Goal: Navigation & Orientation: Understand site structure

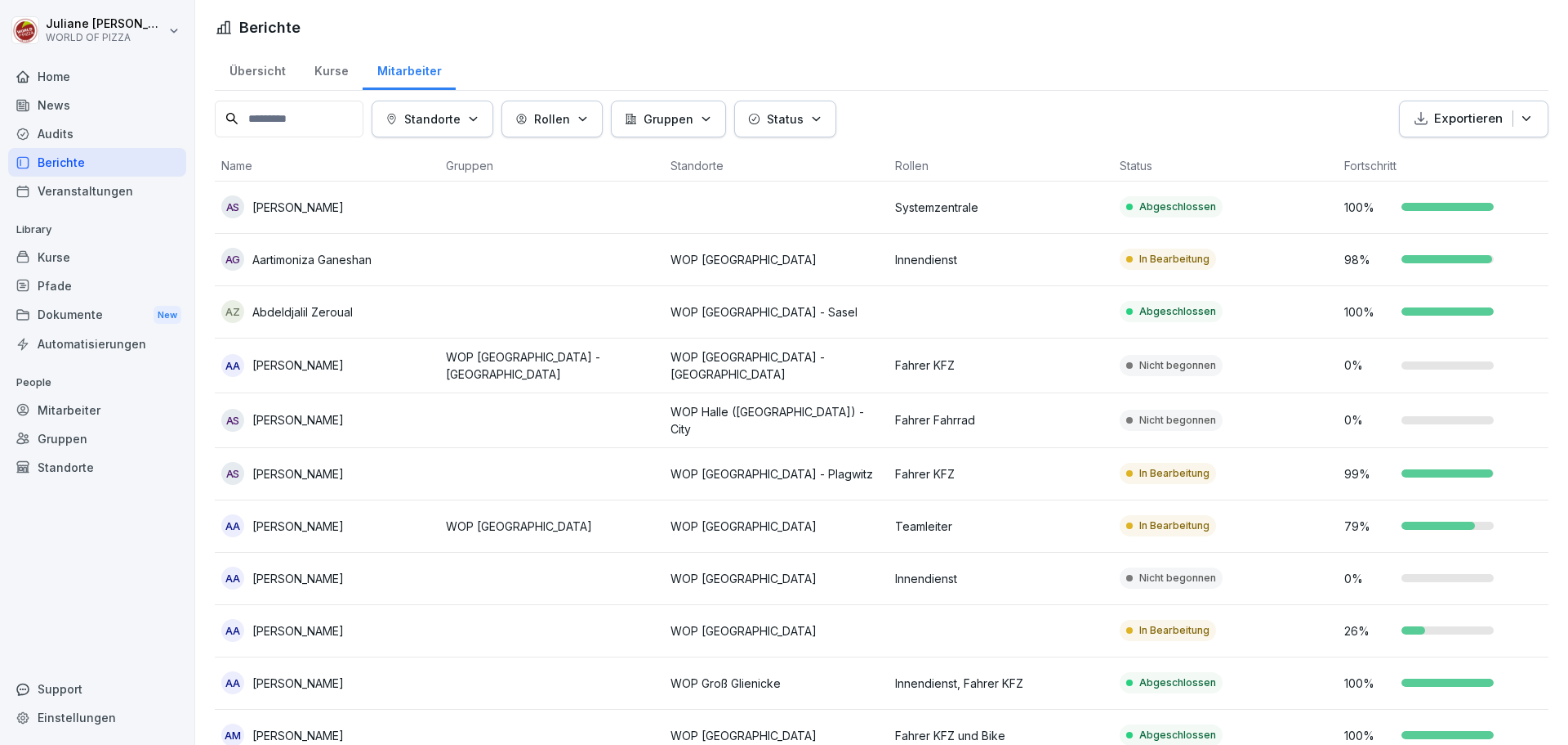
click at [269, 70] on div "Übersicht" at bounding box center [257, 69] width 85 height 41
click at [281, 72] on div "Übersicht" at bounding box center [257, 69] width 85 height 41
click at [259, 77] on div "Übersicht" at bounding box center [257, 69] width 85 height 41
click at [249, 65] on div "Übersicht" at bounding box center [257, 69] width 85 height 41
click at [252, 72] on div "Übersicht" at bounding box center [257, 69] width 85 height 41
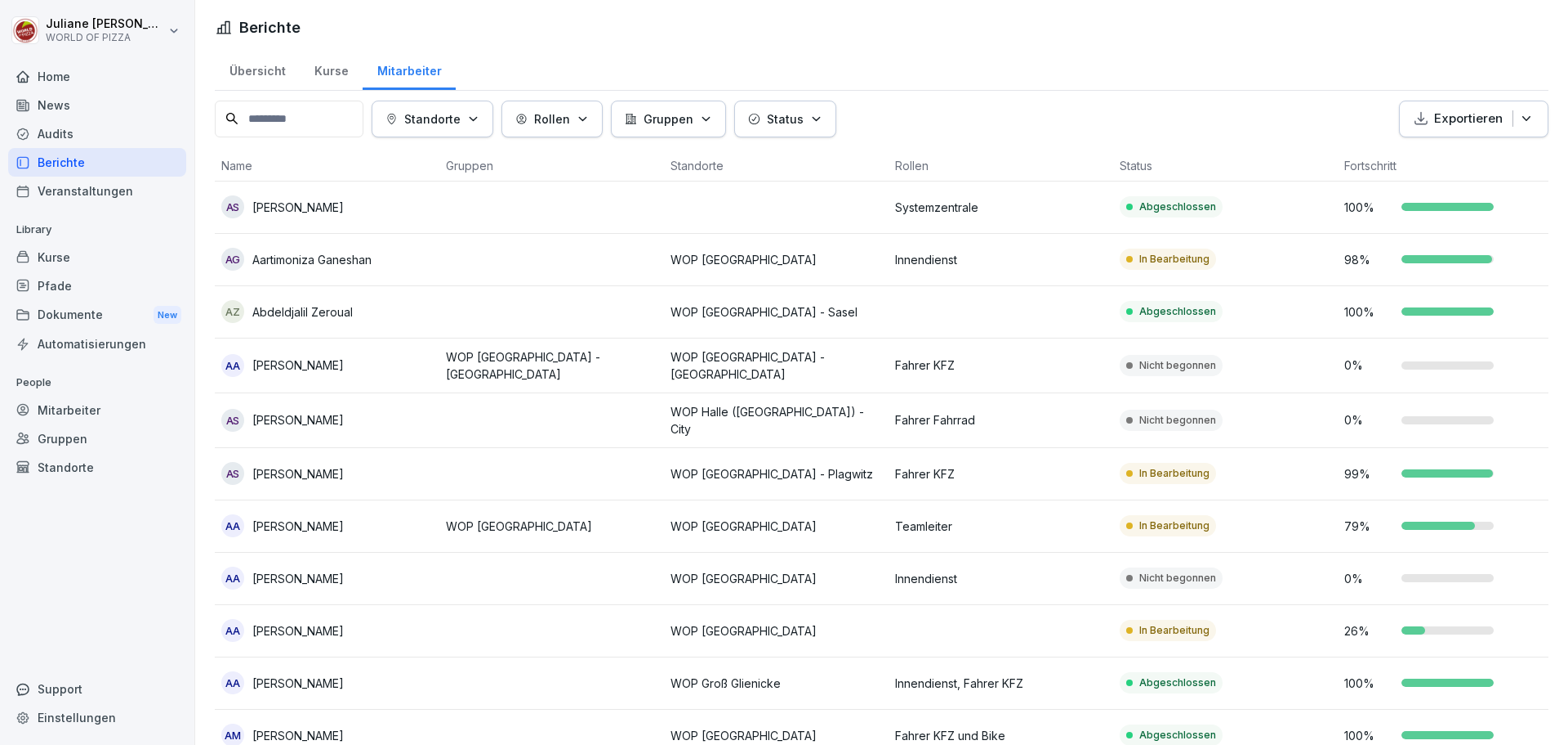
click at [252, 72] on div "Übersicht" at bounding box center [257, 69] width 85 height 41
click at [330, 72] on div "Kurse" at bounding box center [331, 69] width 63 height 41
click at [70, 136] on div "Audits" at bounding box center [97, 133] width 178 height 28
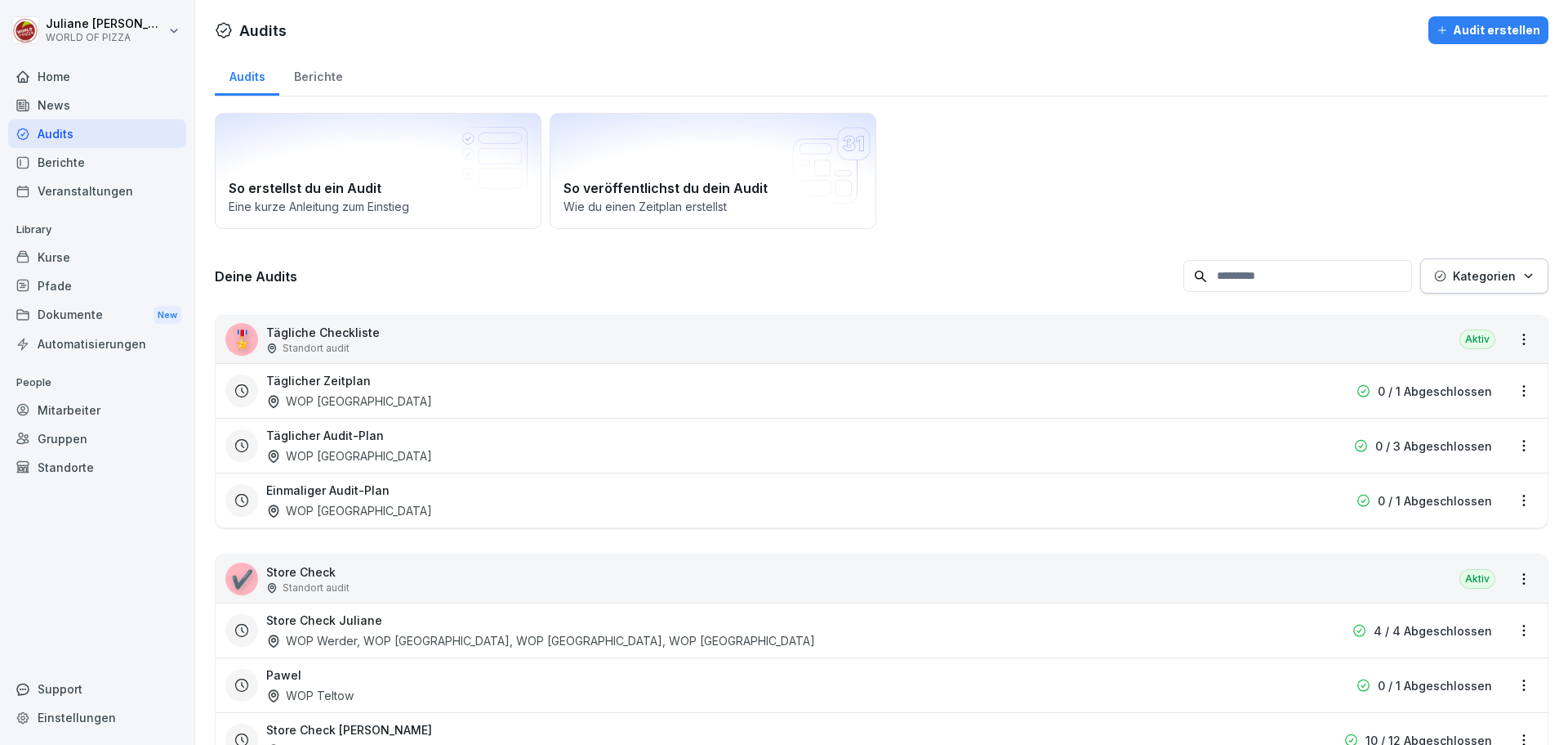
click at [56, 70] on div "Home" at bounding box center [97, 76] width 178 height 28
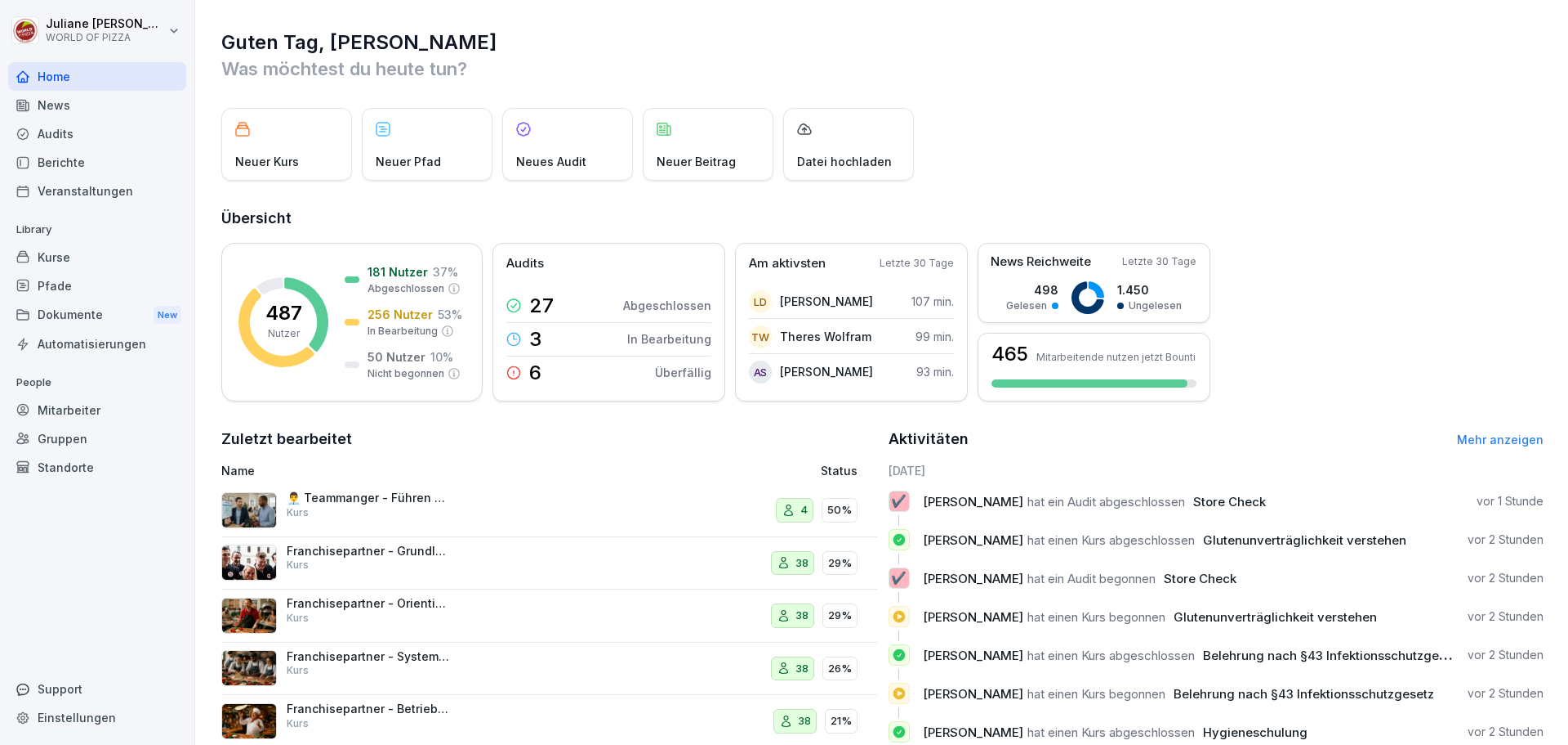
click at [54, 160] on div "Berichte" at bounding box center [97, 161] width 178 height 28
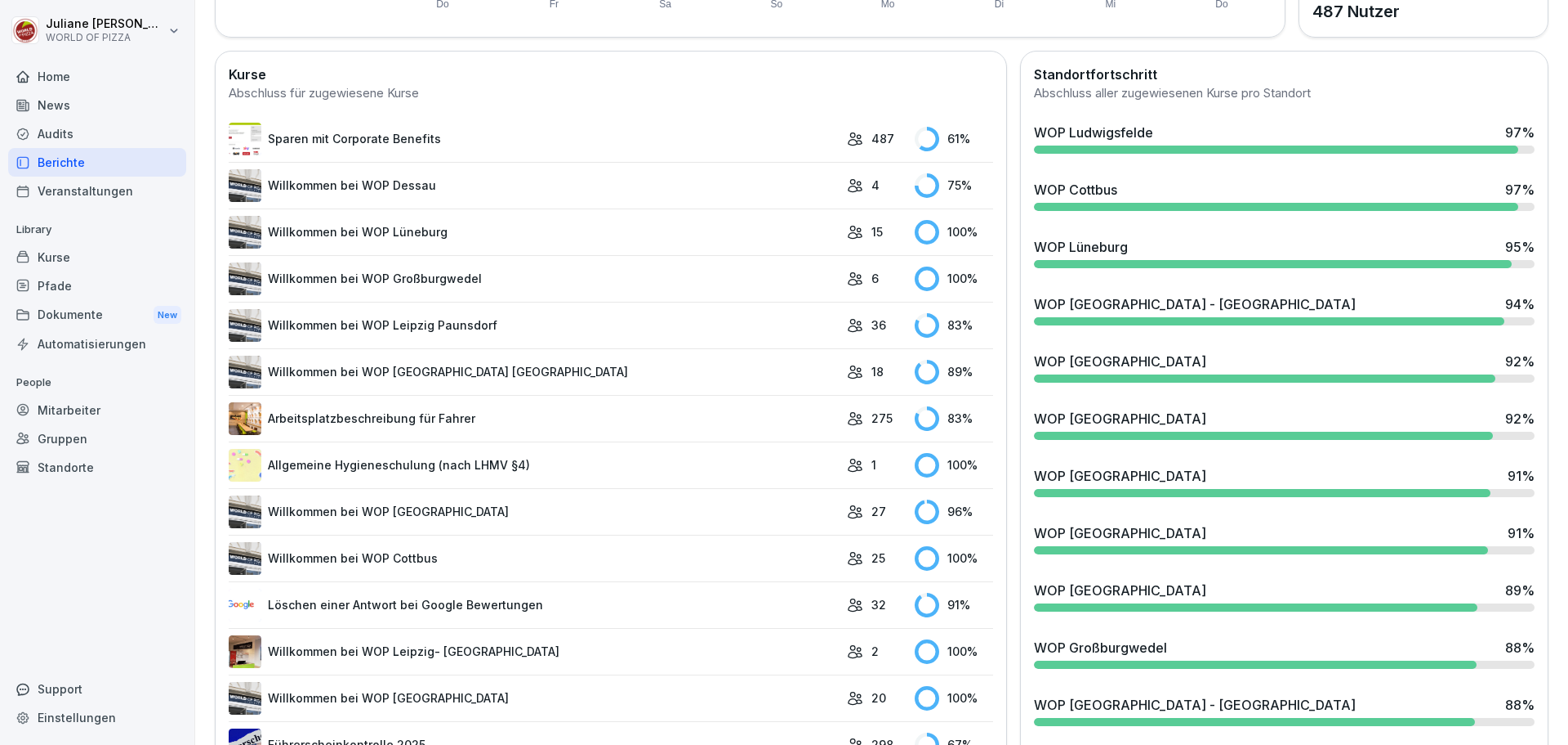
scroll to position [573, 0]
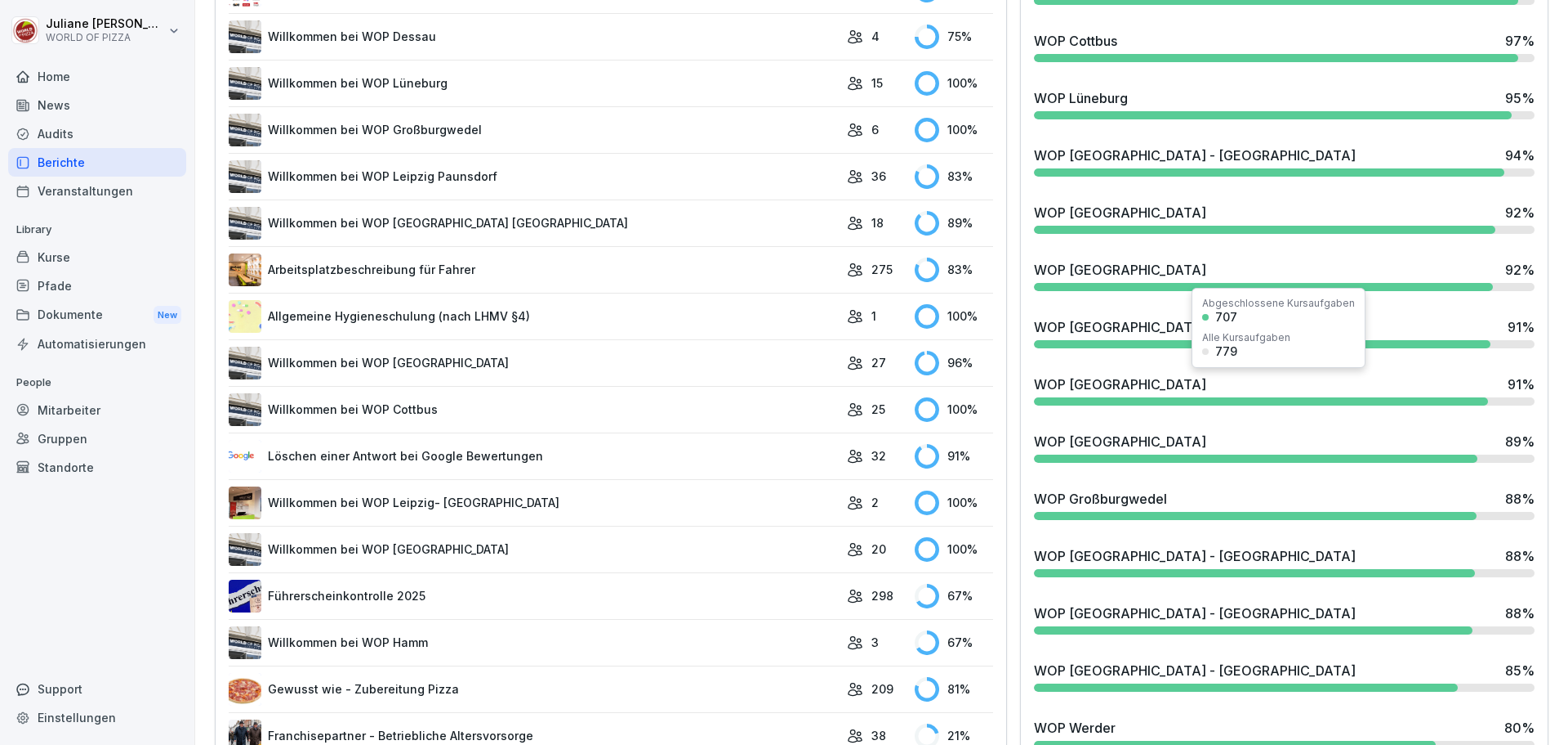
click at [1138, 392] on div "WOP [GEOGRAPHIC_DATA]" at bounding box center [1121, 384] width 172 height 19
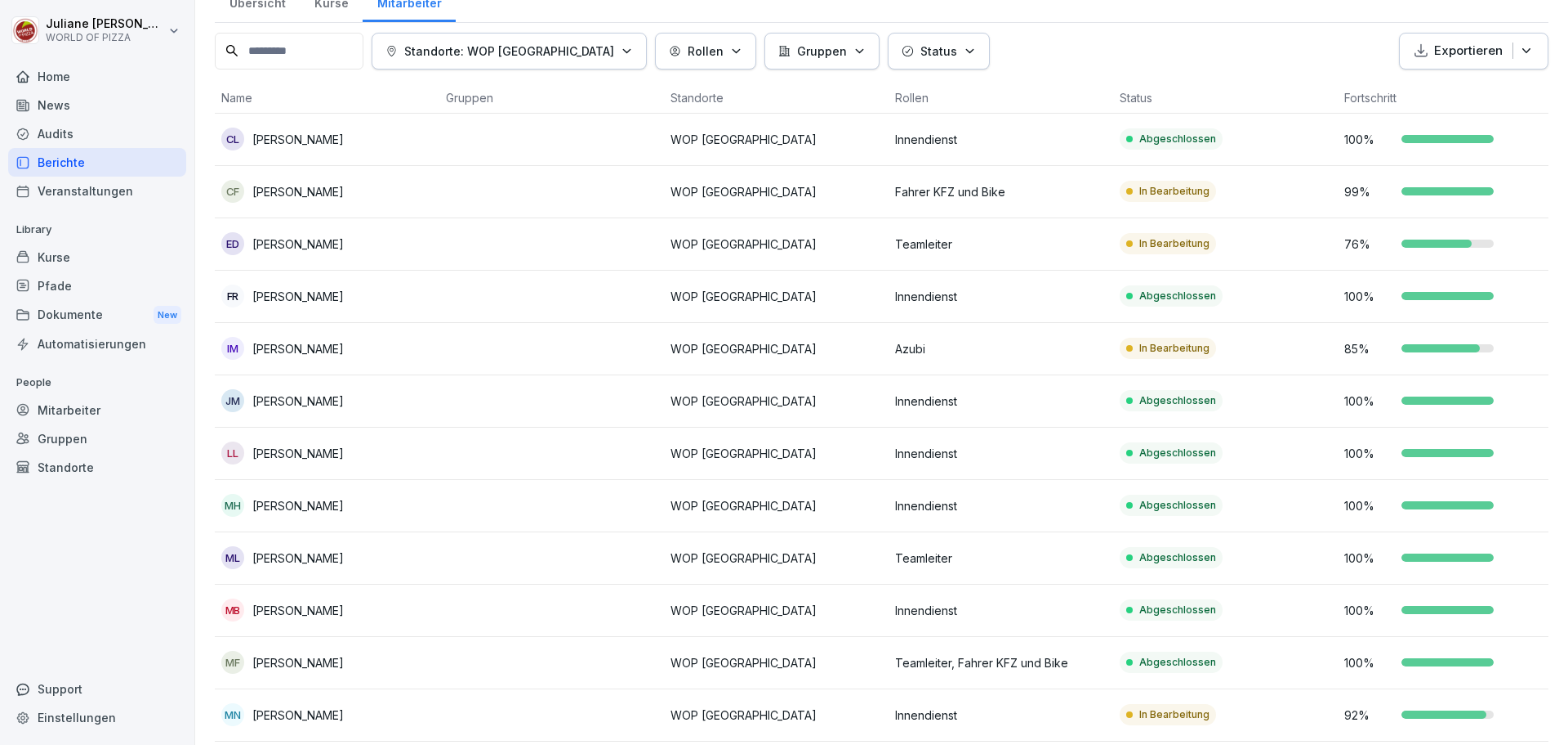
scroll to position [163, 0]
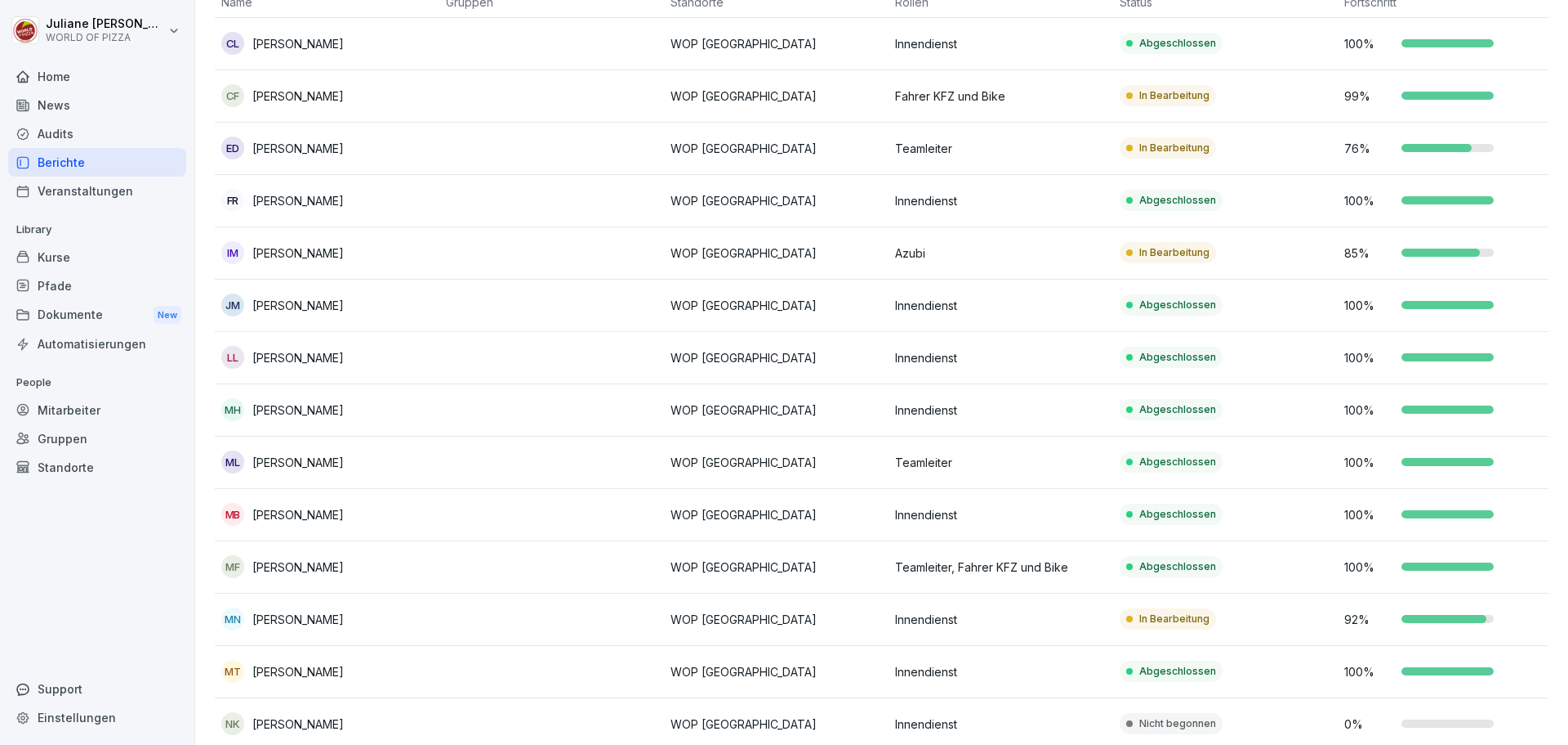
click at [290, 621] on p "[PERSON_NAME]" at bounding box center [298, 618] width 92 height 17
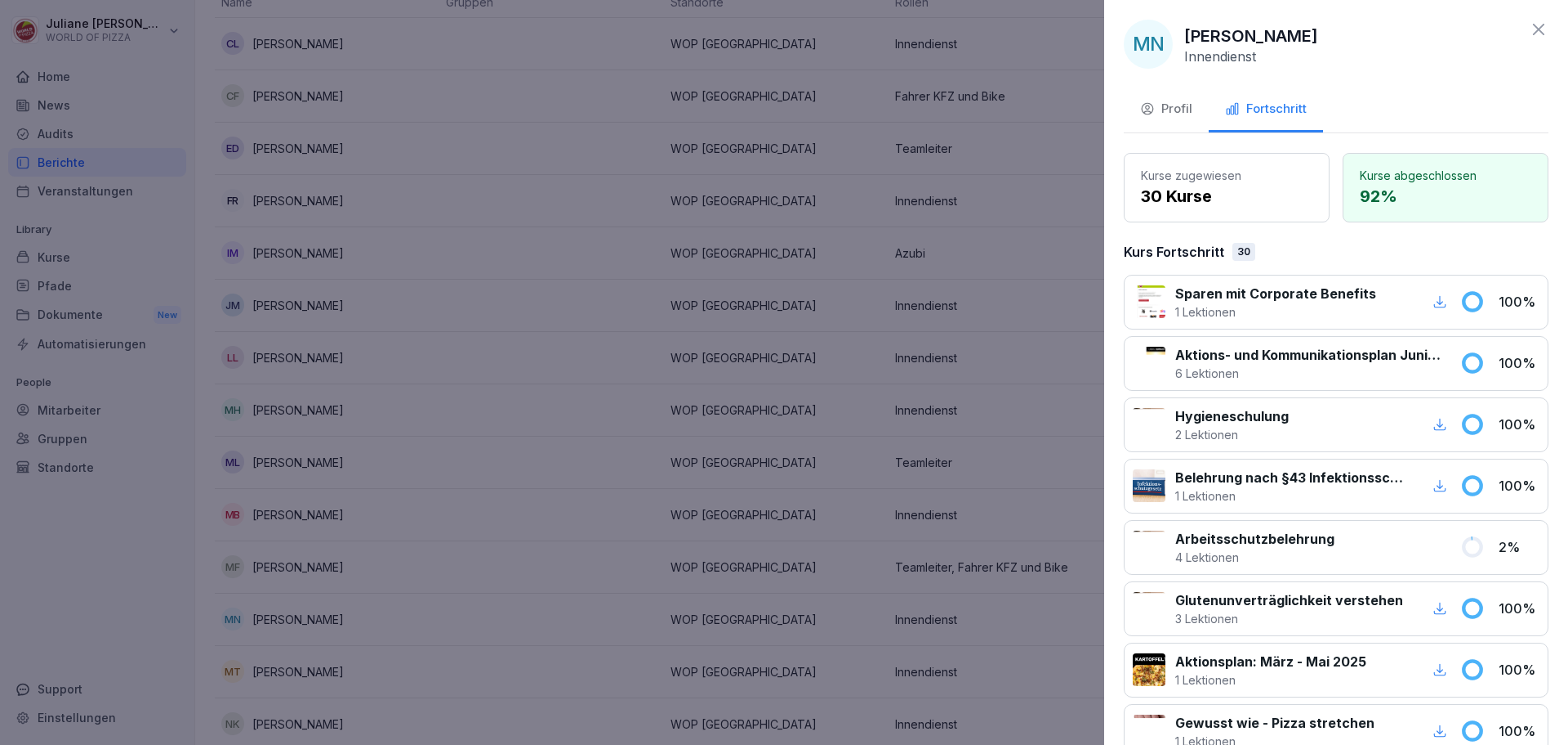
scroll to position [0, 0]
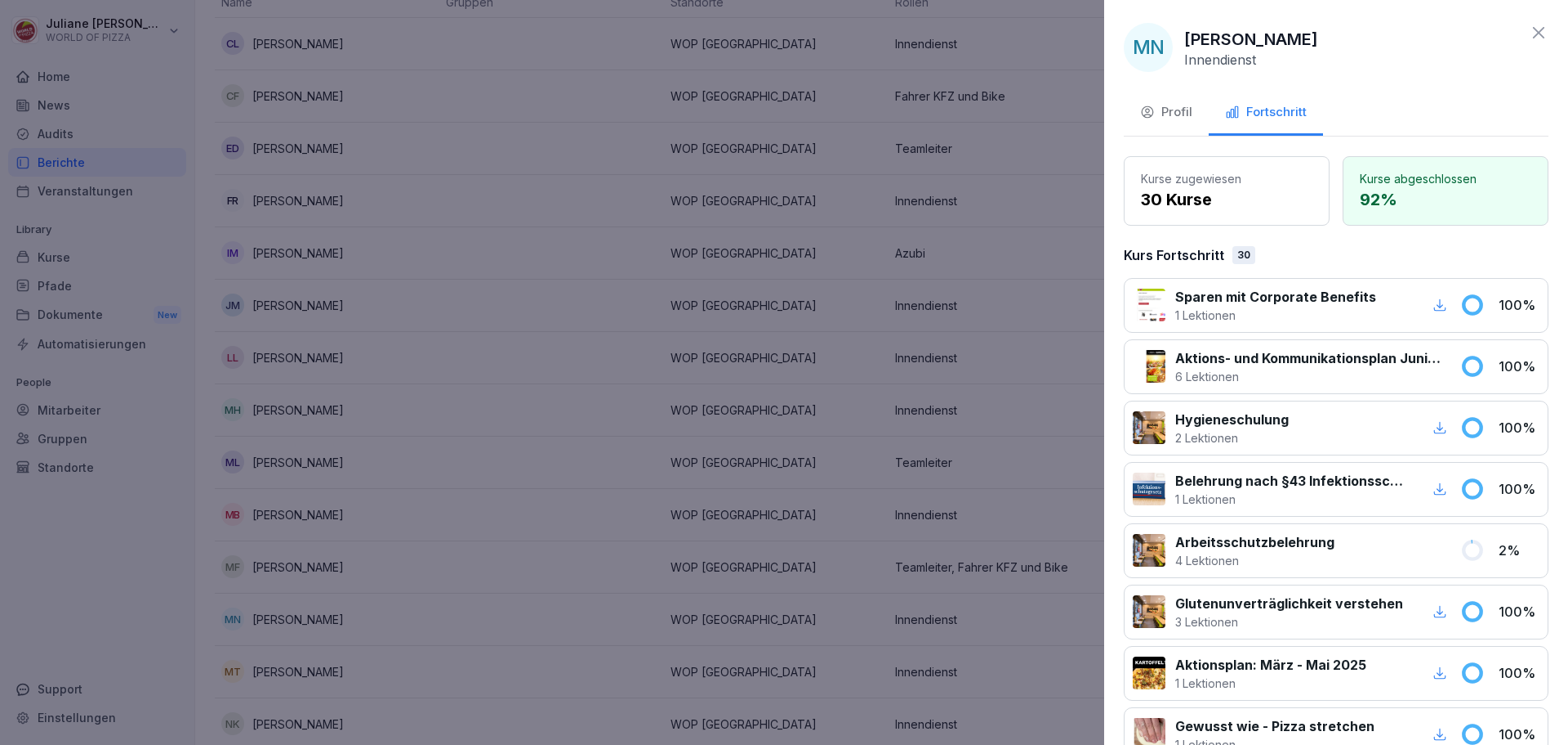
click at [1529, 41] on icon at bounding box center [1539, 32] width 19 height 19
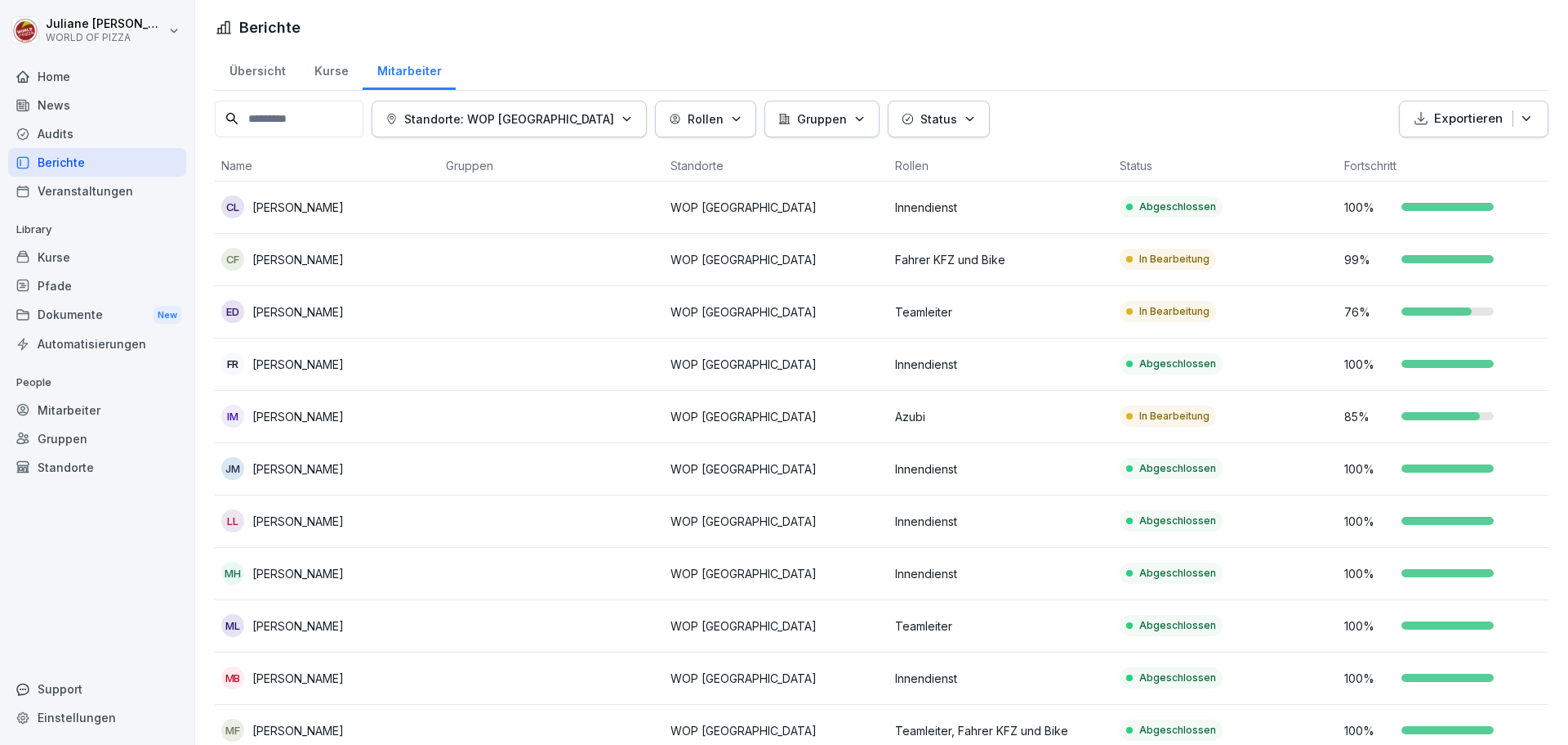
click at [67, 140] on div "Audits" at bounding box center [97, 133] width 178 height 28
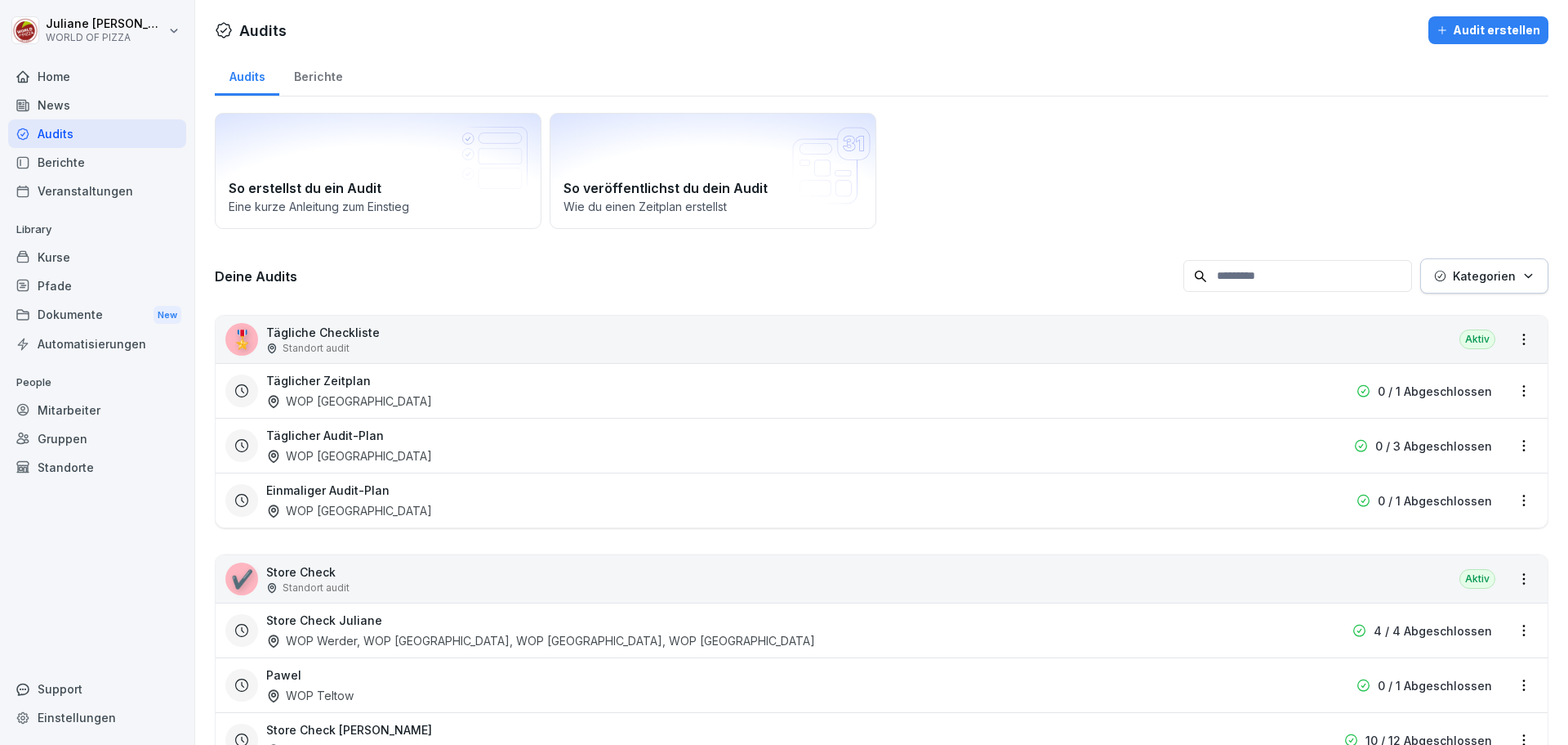
click at [51, 106] on div "News" at bounding box center [97, 105] width 178 height 28
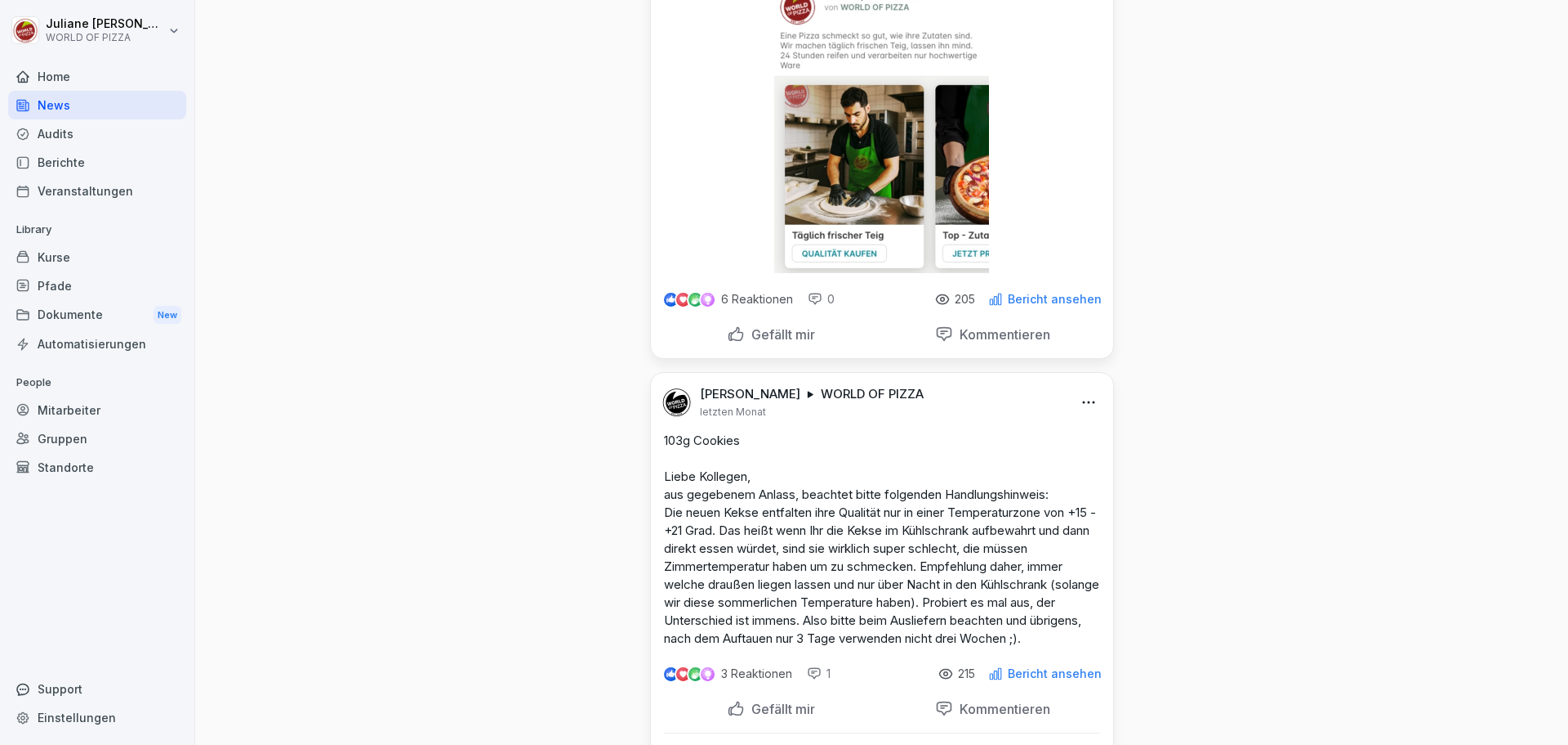
scroll to position [6130, 0]
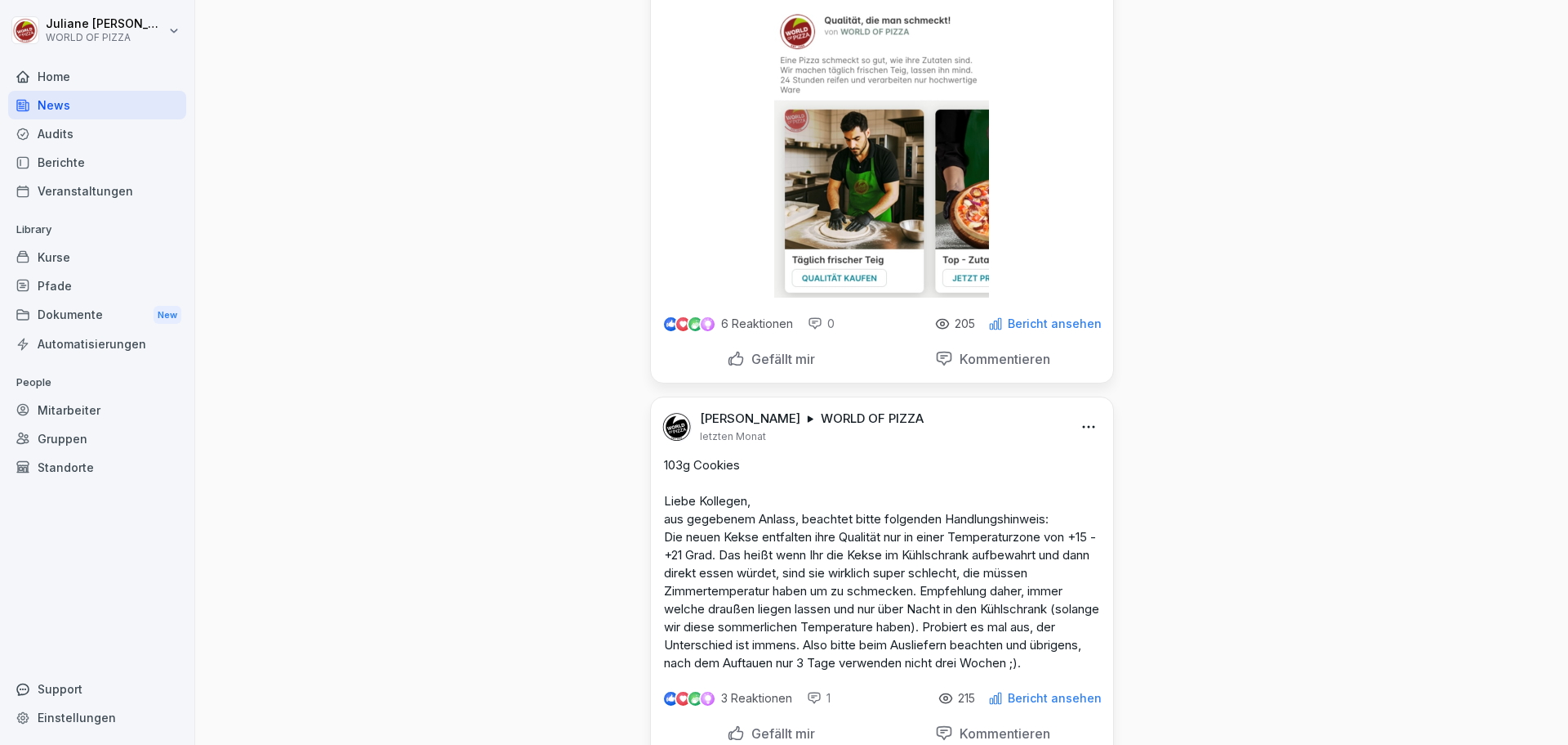
click at [82, 164] on div "Berichte" at bounding box center [97, 161] width 178 height 28
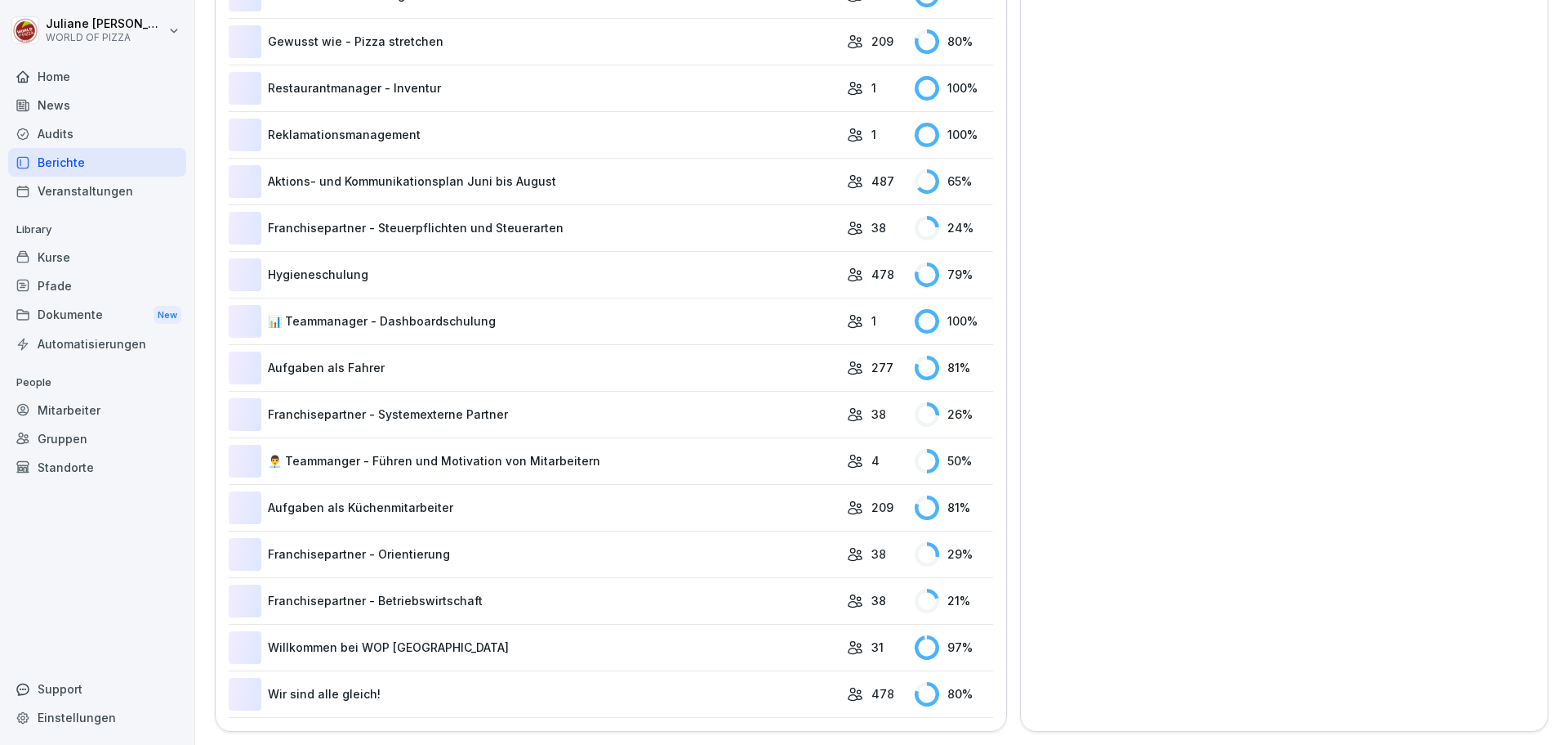
scroll to position [101, 0]
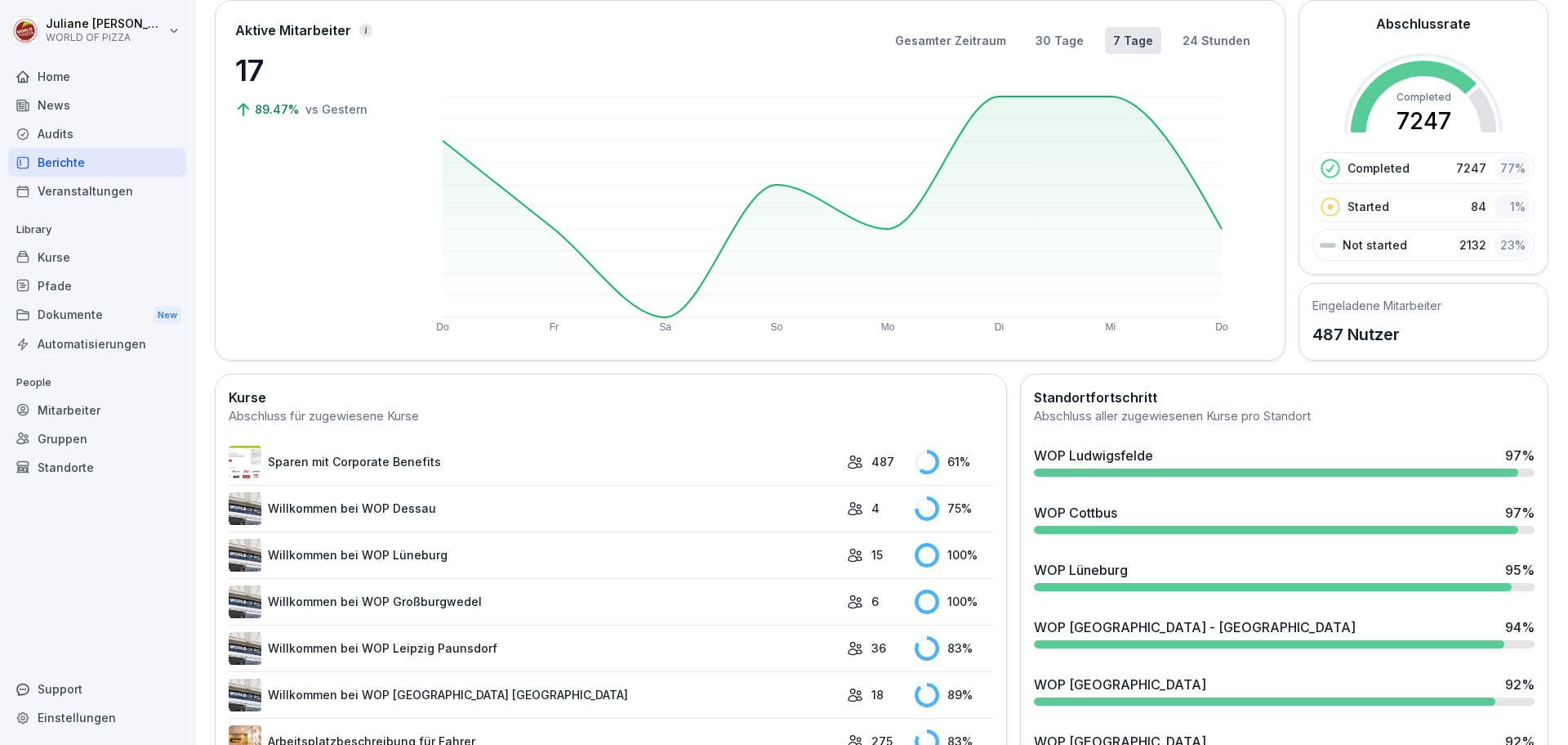
click at [62, 134] on div "Audits" at bounding box center [97, 133] width 178 height 28
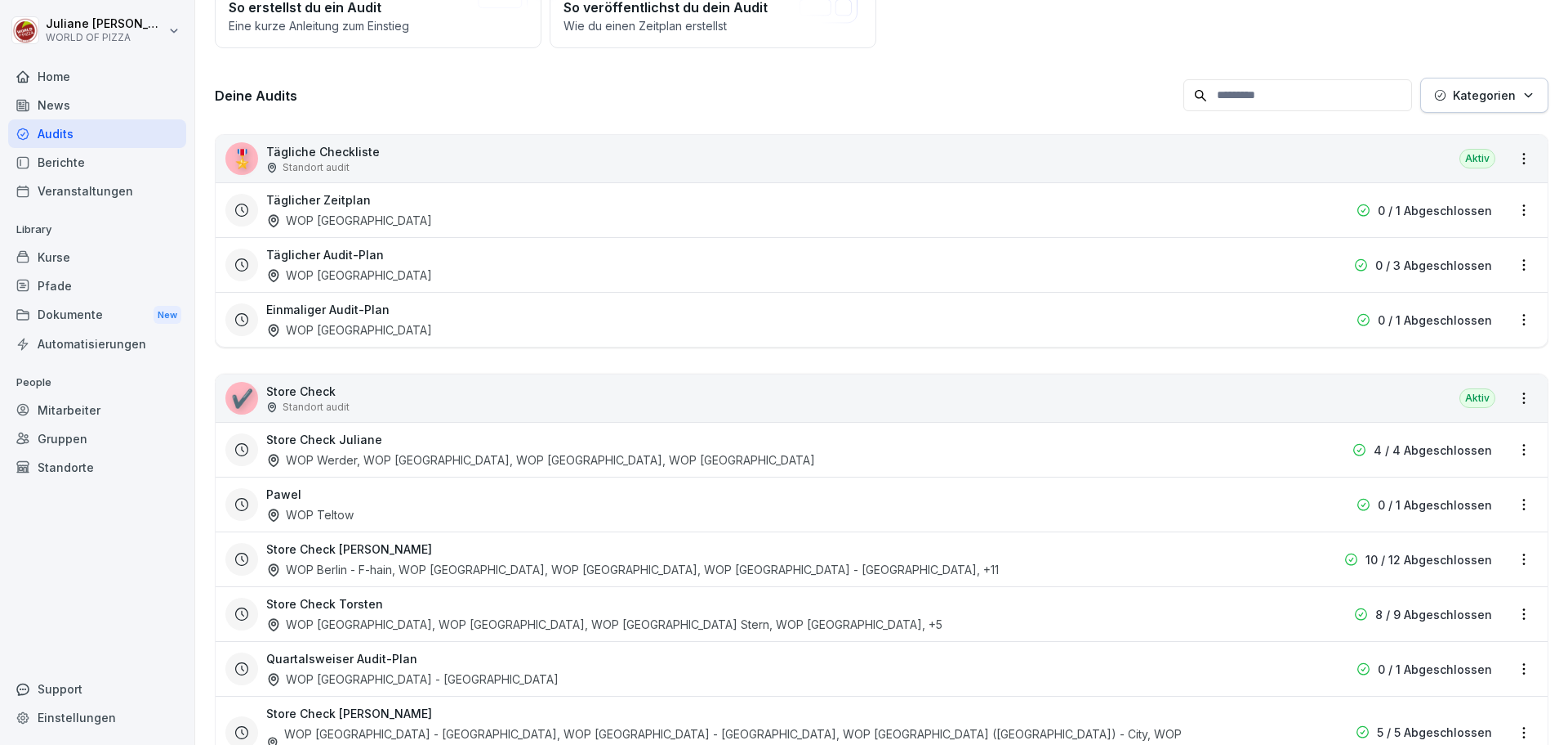
scroll to position [157, 0]
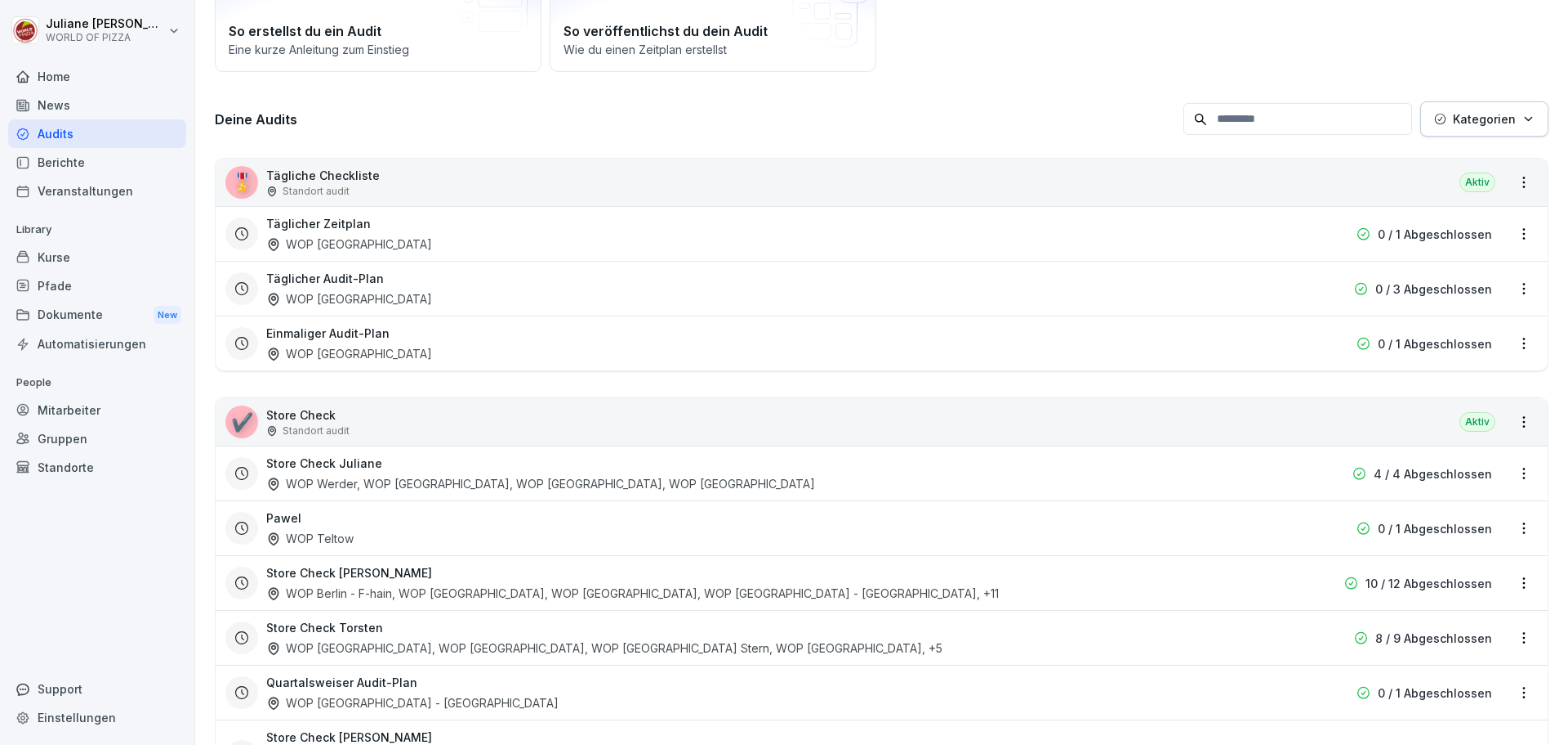
click at [66, 258] on div "Kurse" at bounding box center [97, 257] width 178 height 28
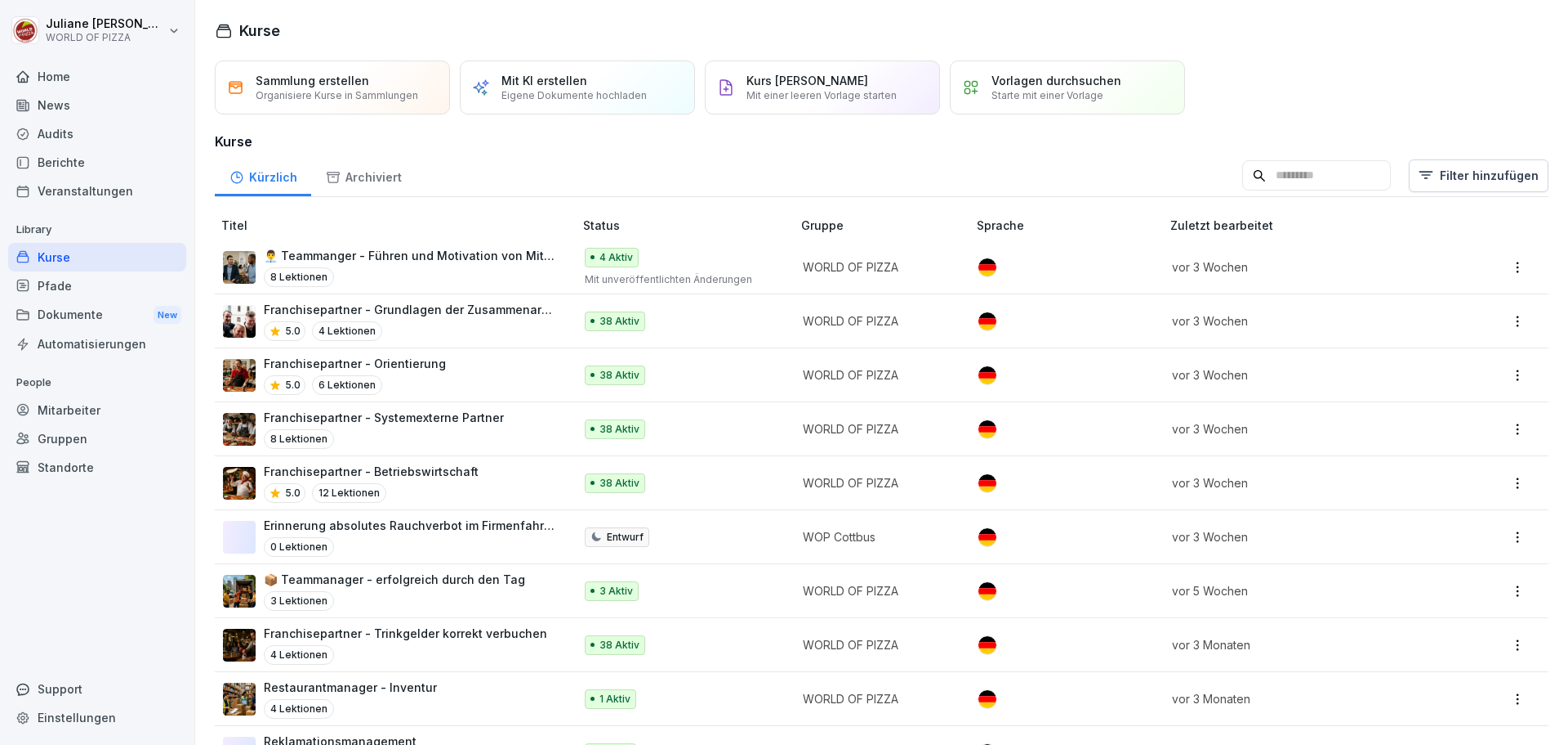
click at [56, 135] on div "Audits" at bounding box center [97, 133] width 178 height 28
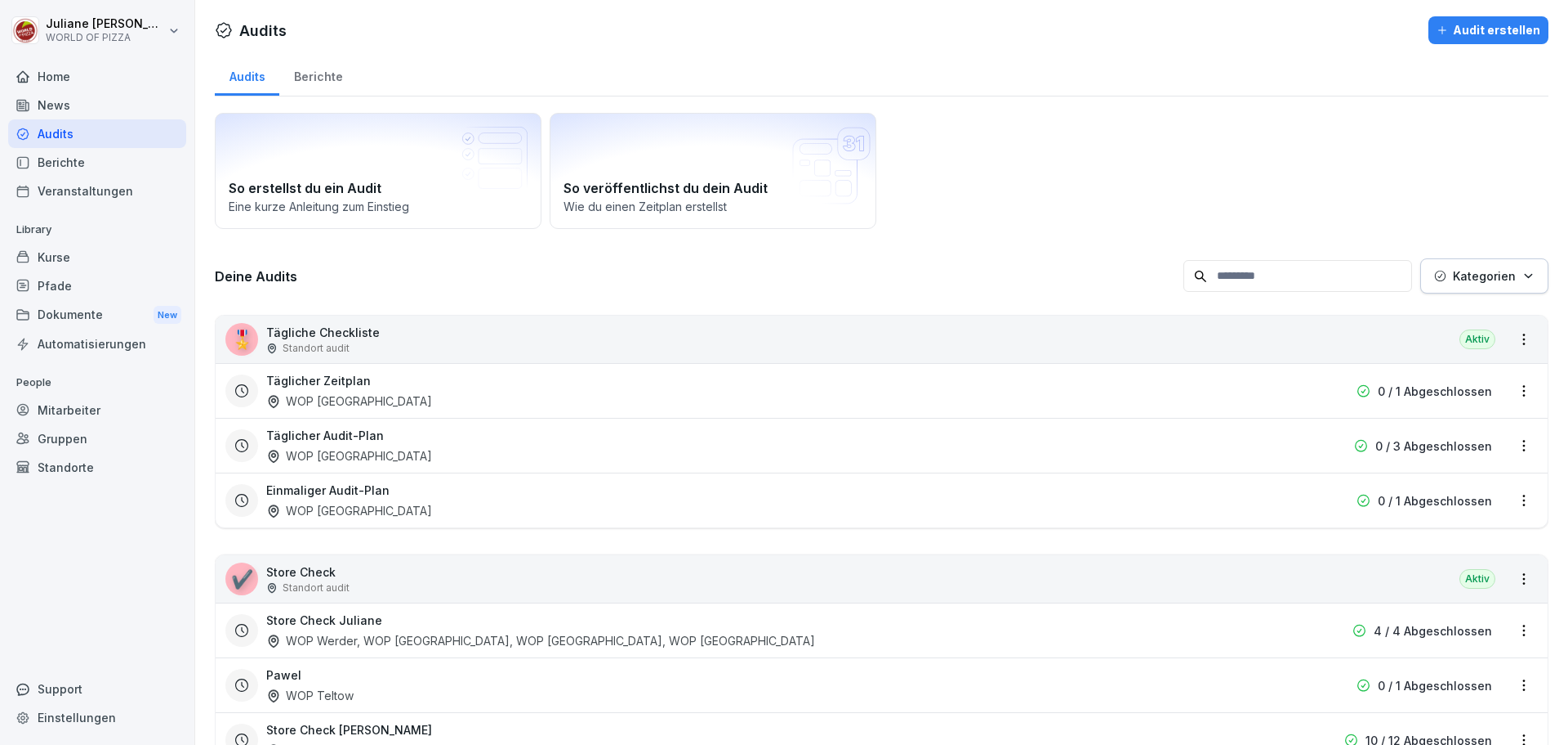
click at [326, 76] on div "Berichte" at bounding box center [318, 74] width 78 height 41
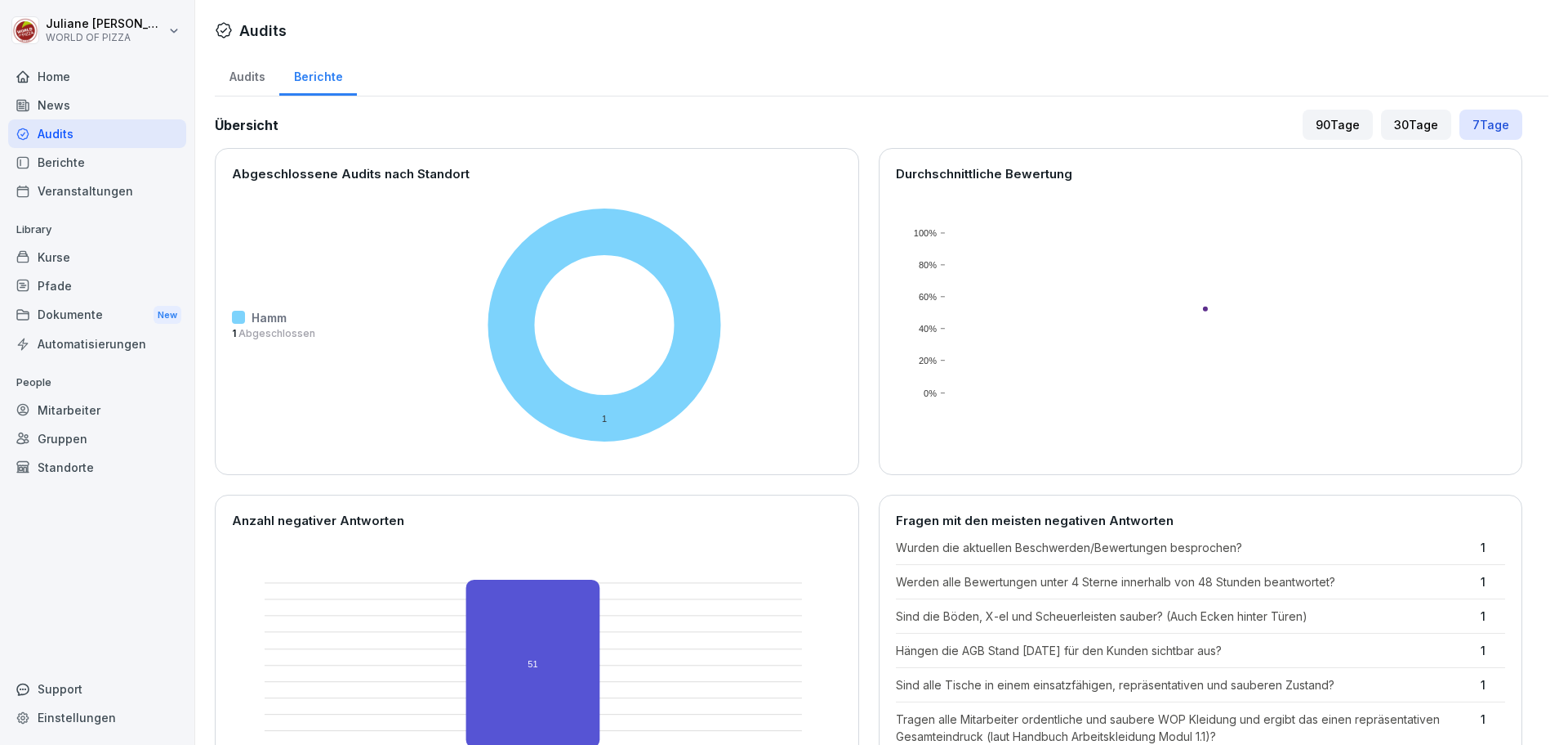
click at [237, 72] on div "Audits" at bounding box center [247, 74] width 64 height 41
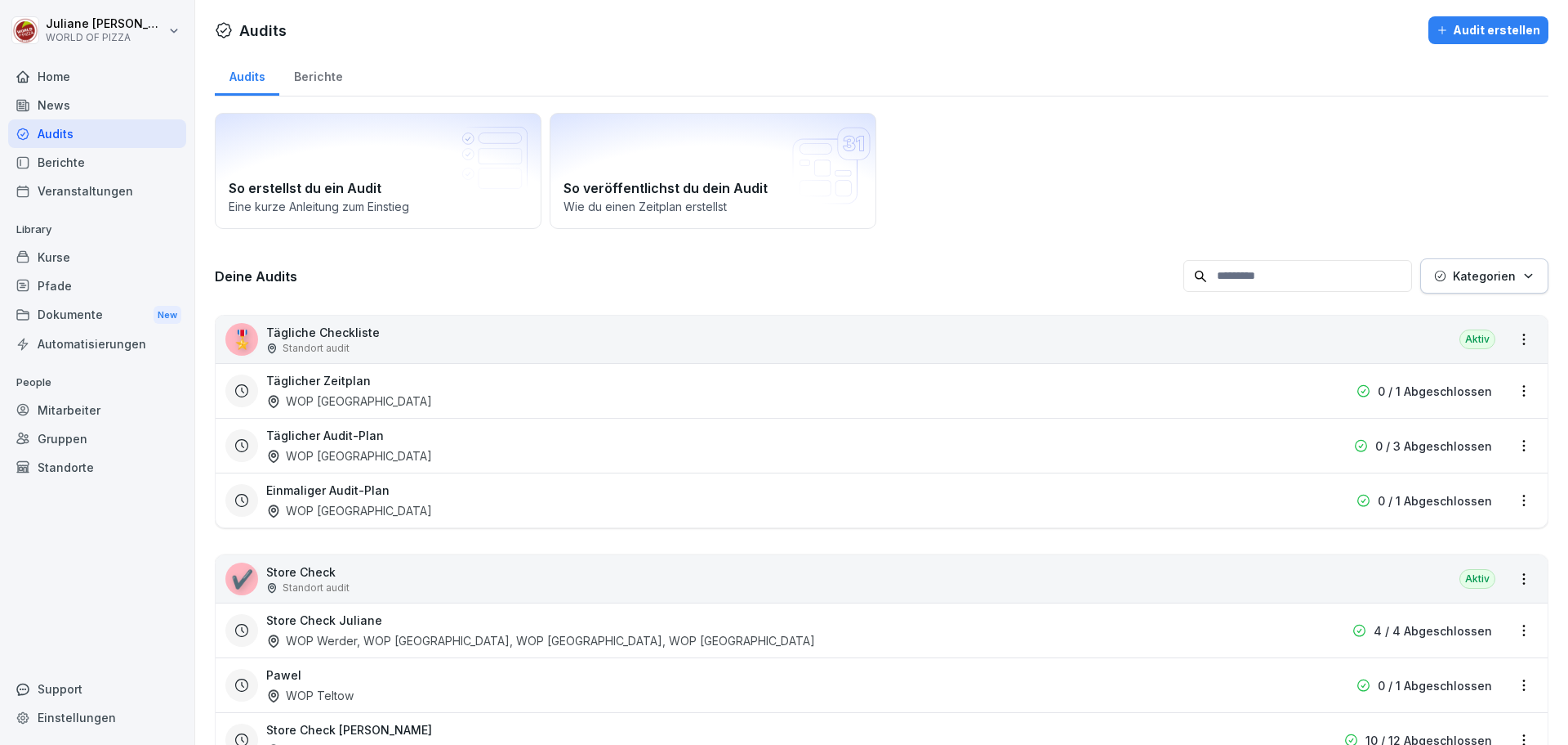
click at [60, 317] on div "Dokumente New" at bounding box center [97, 315] width 178 height 30
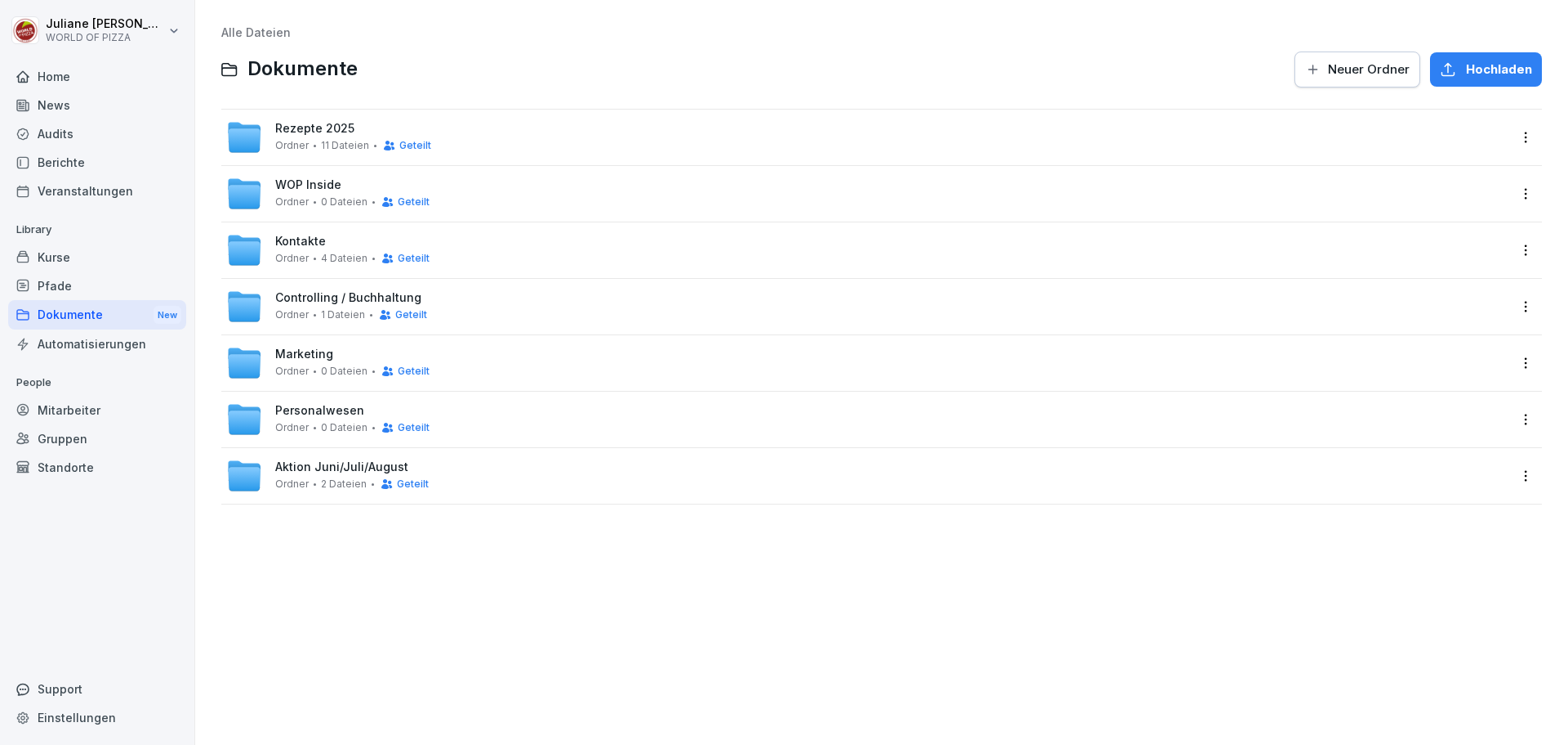
click at [315, 174] on div "WOP Inside Ordner 0 Dateien Geteilt" at bounding box center [881, 194] width 1320 height 56
click at [311, 190] on span "WOP Inside" at bounding box center [308, 184] width 66 height 14
click at [326, 415] on span "Personalwesen" at bounding box center [319, 410] width 89 height 14
click at [331, 183] on span "WOP Inside" at bounding box center [308, 184] width 66 height 14
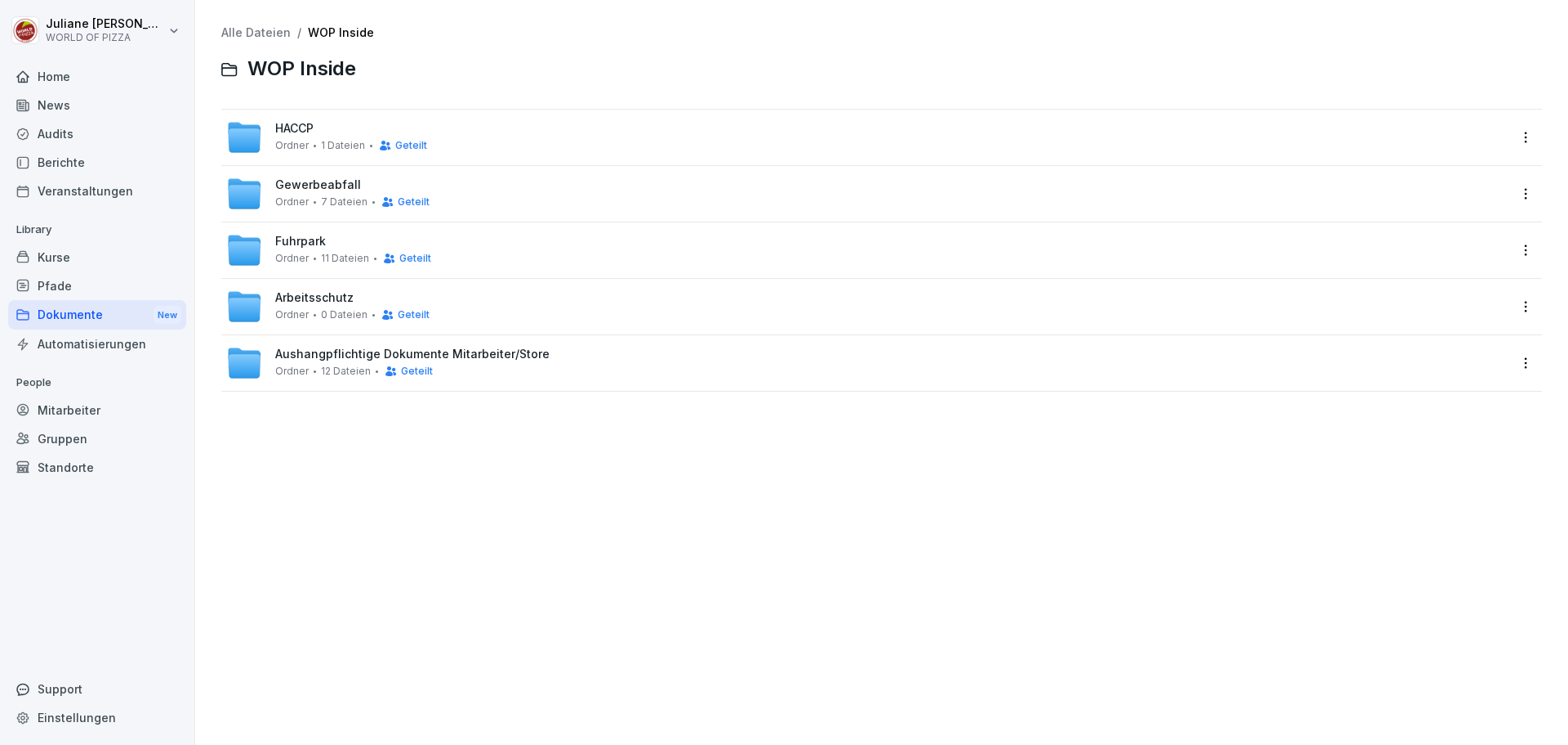
click at [303, 124] on span "HACCP" at bounding box center [294, 128] width 39 height 14
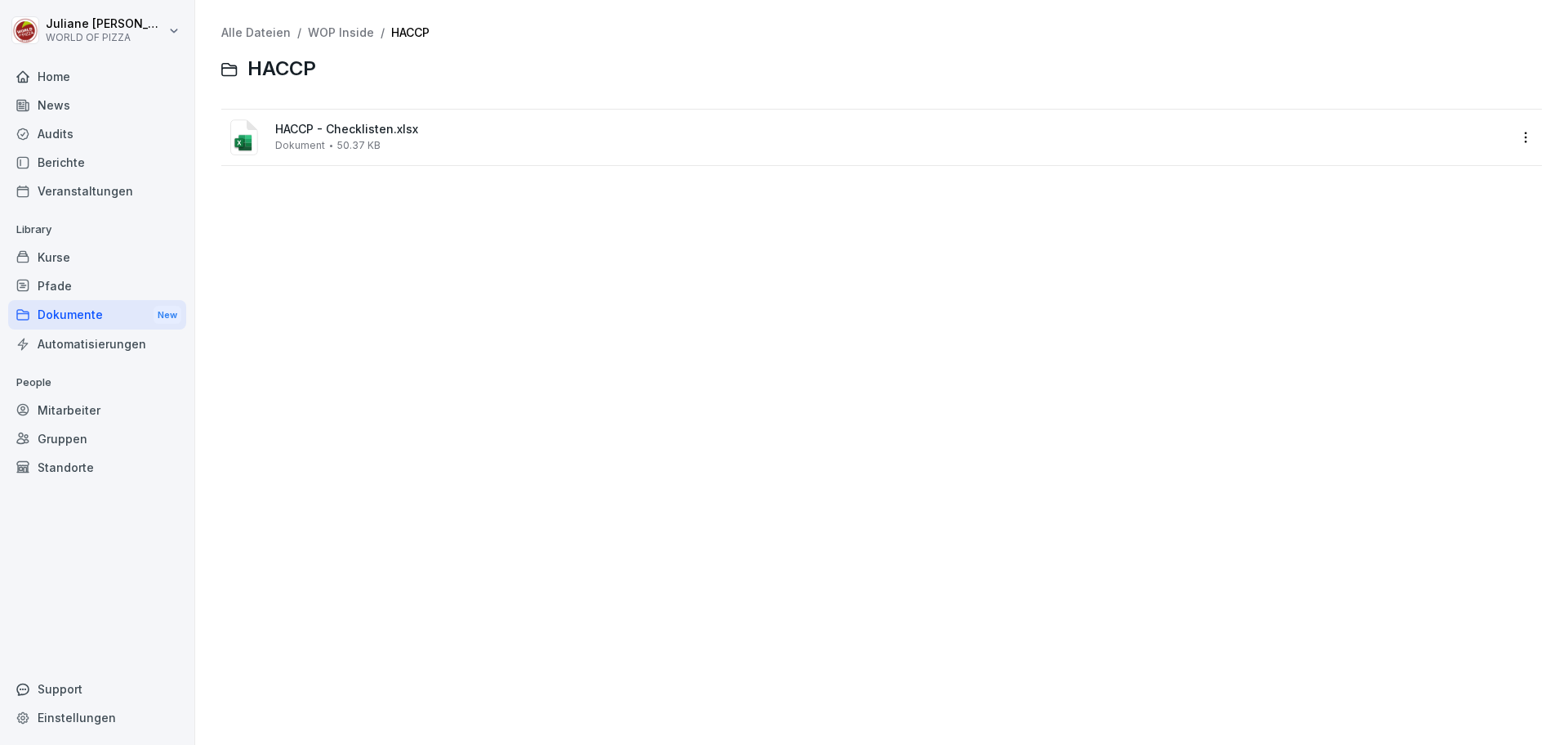
click at [345, 131] on span "HACCP - Checklisten.xlsx" at bounding box center [891, 129] width 1232 height 14
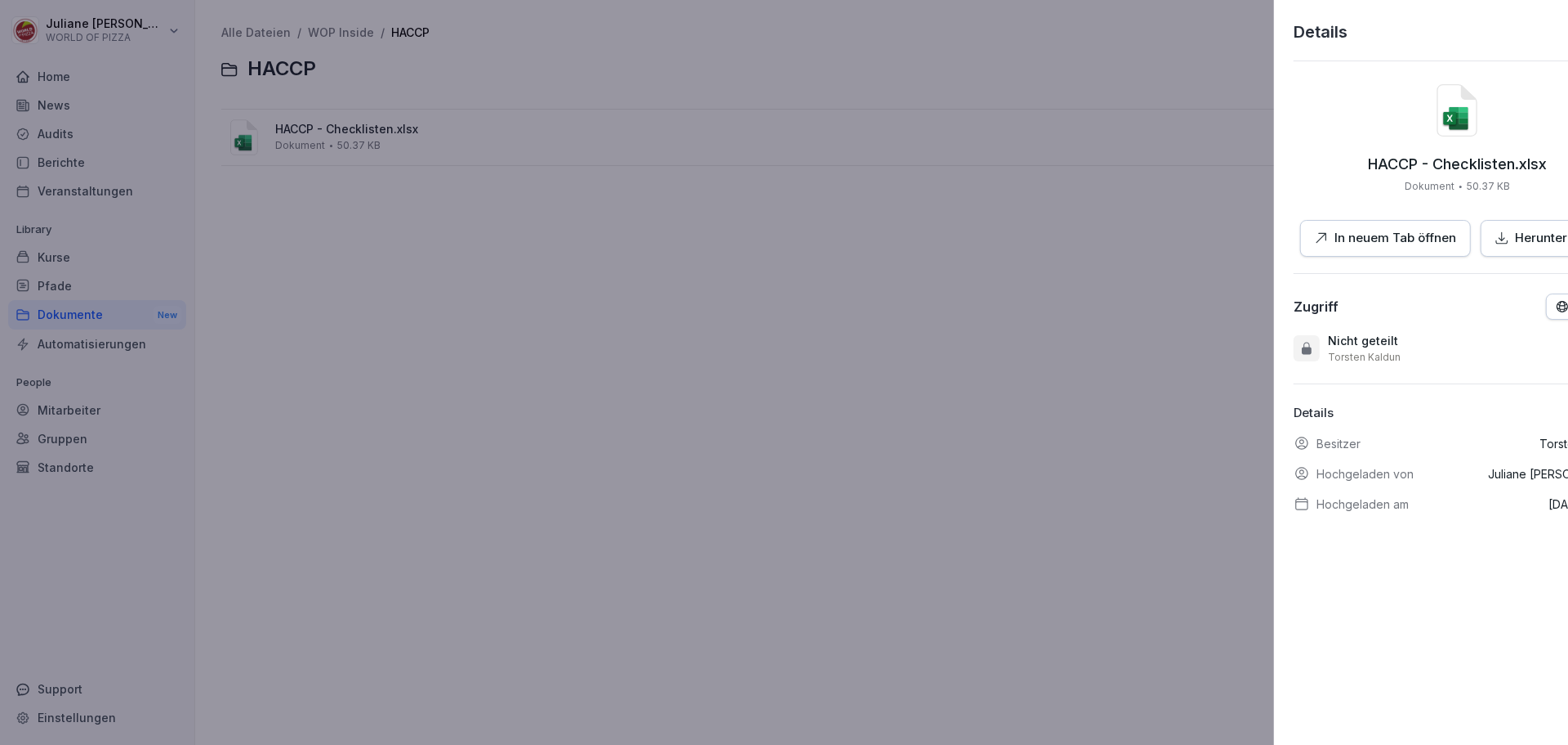
click at [345, 131] on div at bounding box center [784, 372] width 1568 height 745
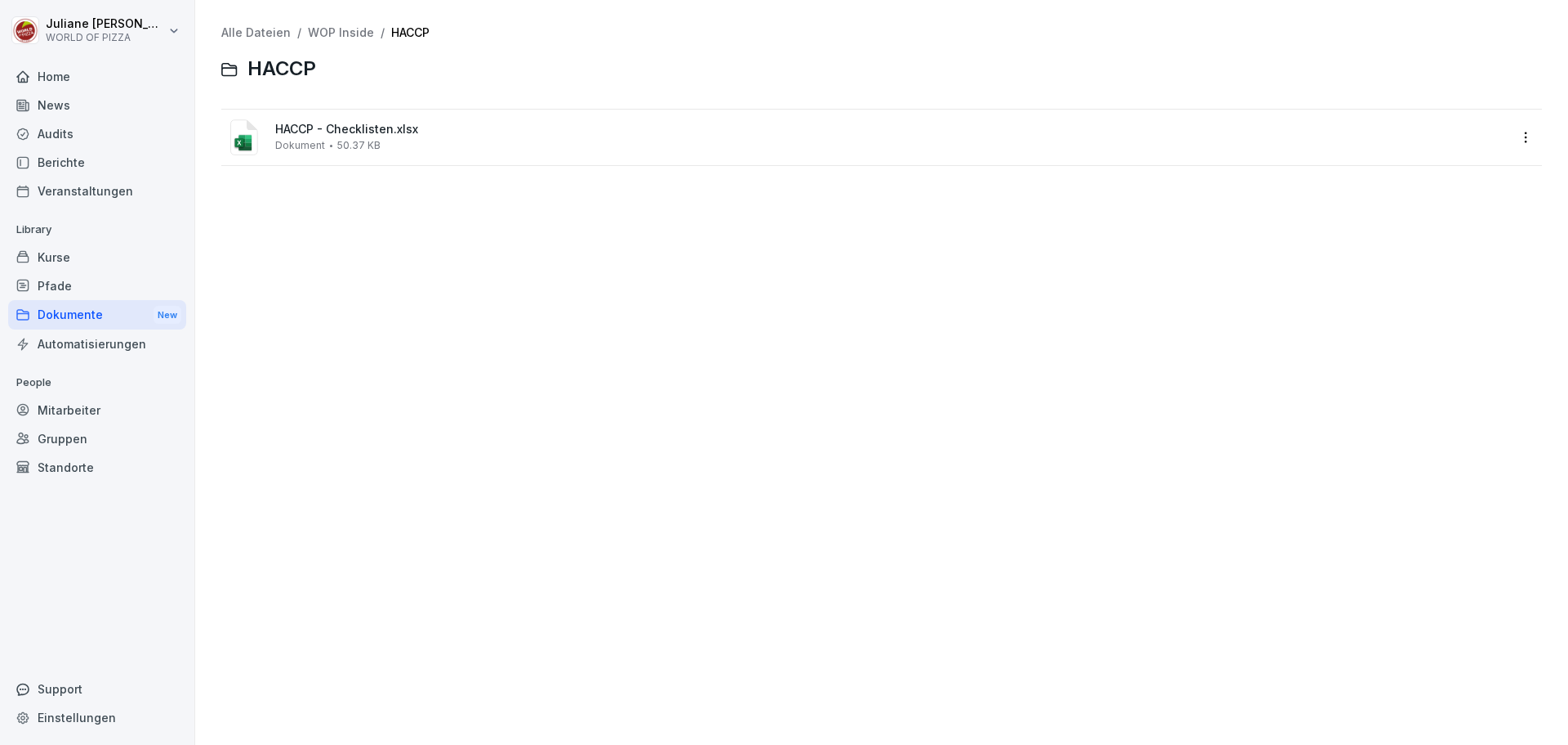
click at [356, 139] on div "HACCP - Checklisten.xlsx Dokument 50.37 KB" at bounding box center [891, 137] width 1232 height 28
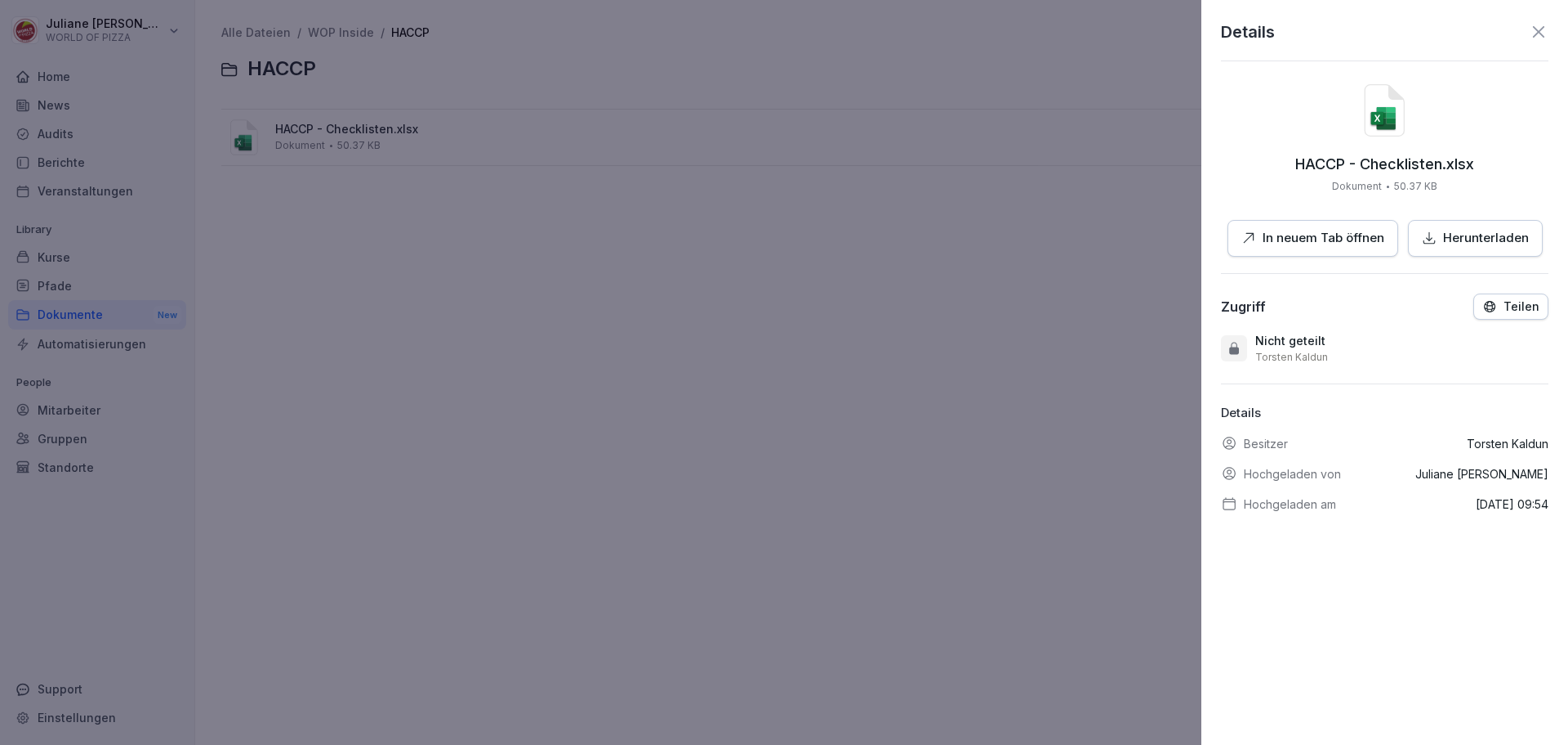
click at [1336, 237] on p "In neuem Tab öffnen" at bounding box center [1323, 238] width 122 height 18
click at [797, 273] on div at bounding box center [784, 372] width 1568 height 745
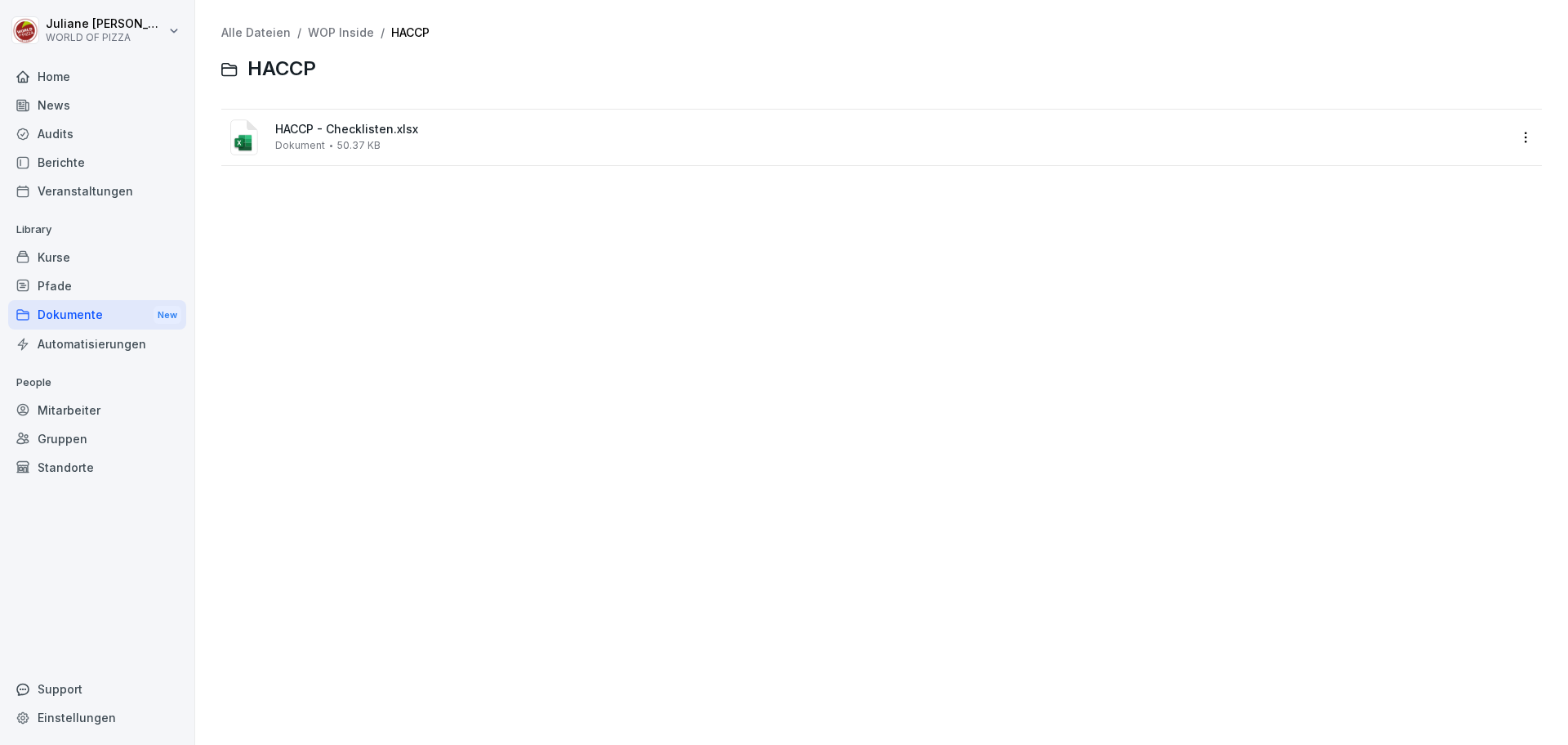
click at [60, 285] on div "Pfade" at bounding box center [97, 285] width 178 height 28
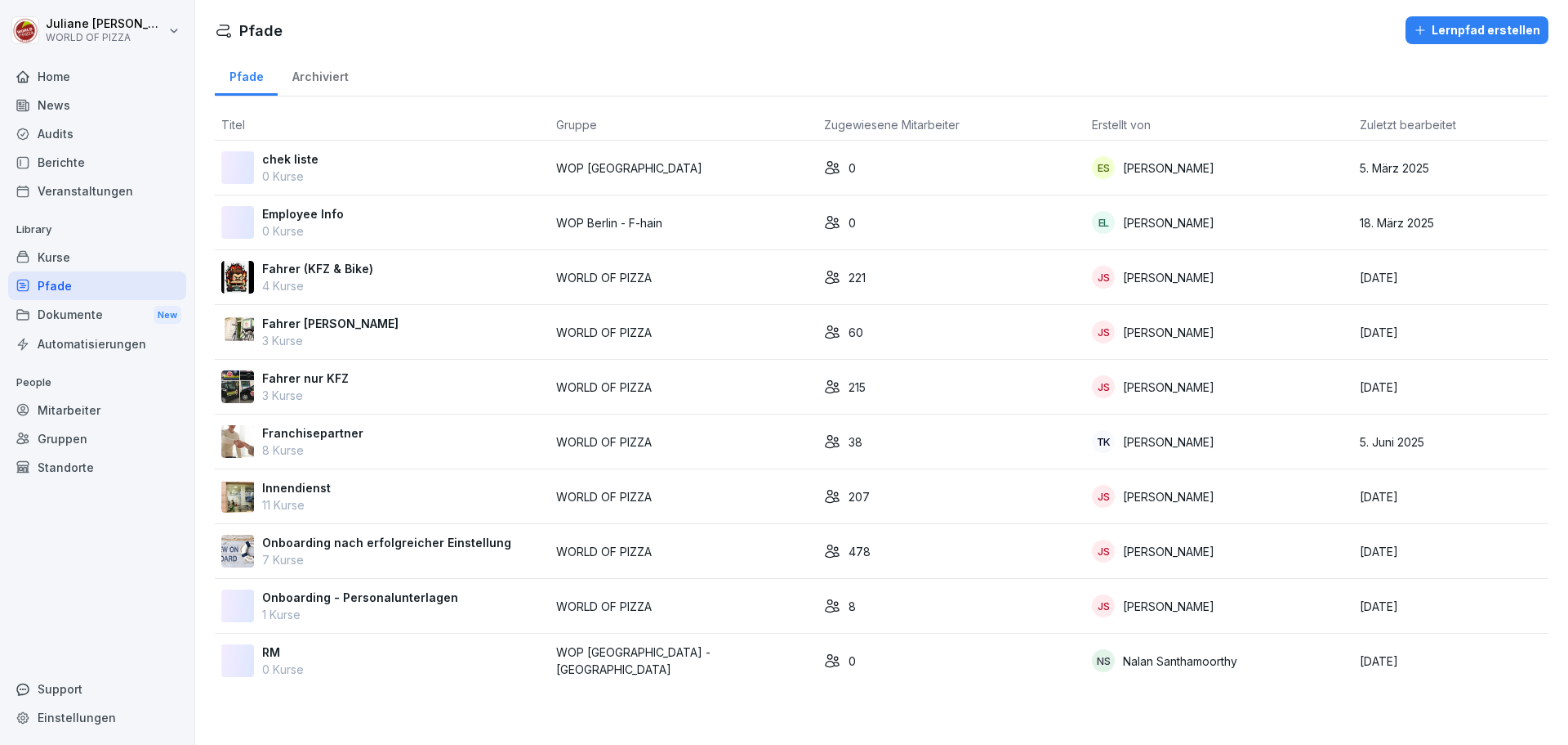
click at [297, 163] on p "chek liste" at bounding box center [290, 159] width 56 height 17
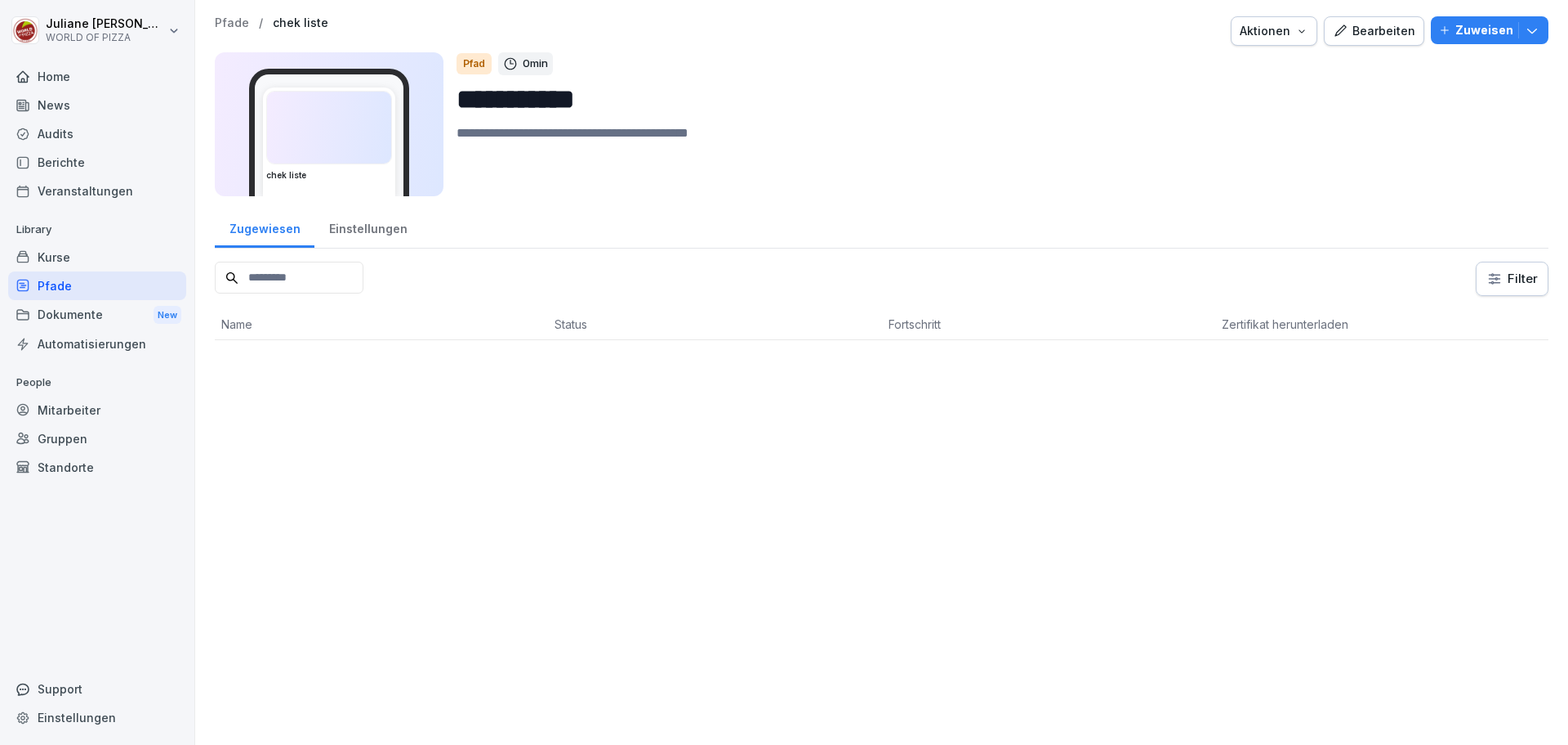
click at [1286, 33] on div "Aktionen" at bounding box center [1274, 31] width 69 height 18
click at [1187, 124] on p "Löschen" at bounding box center [1186, 125] width 46 height 15
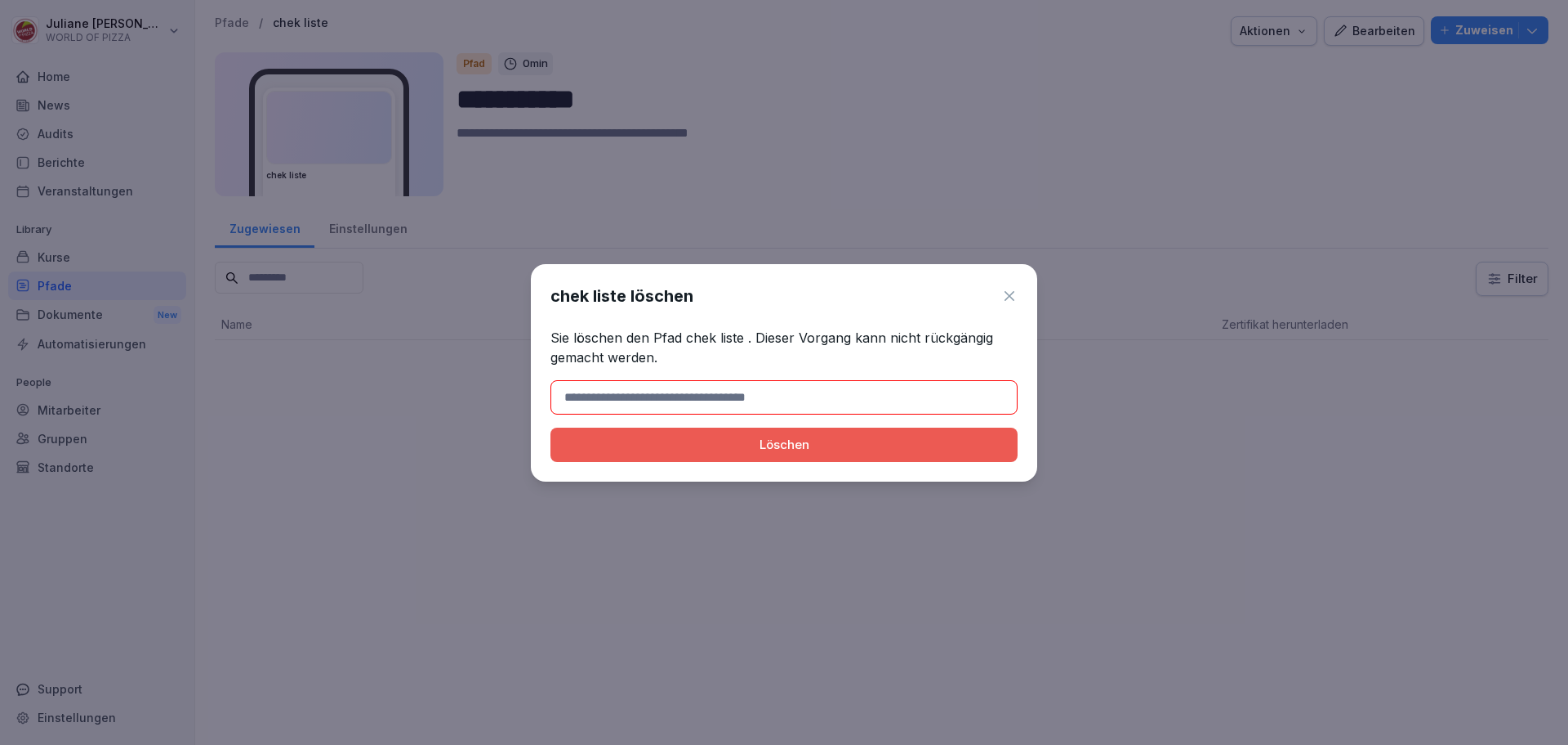
click at [707, 398] on input at bounding box center [784, 396] width 468 height 34
drag, startPoint x: 683, startPoint y: 335, endPoint x: 741, endPoint y: 347, distance: 59.2
click at [741, 347] on p "Sie löschen den Pfad chek liste . Dieser Vorgang kann nicht rückgängig gemacht …" at bounding box center [784, 347] width 468 height 39
copy p "chek liste"
click at [599, 419] on div "chek liste löschen Sie löschen den Pfad chek liste . Dieser Vorgang kann nicht …" at bounding box center [784, 372] width 506 height 217
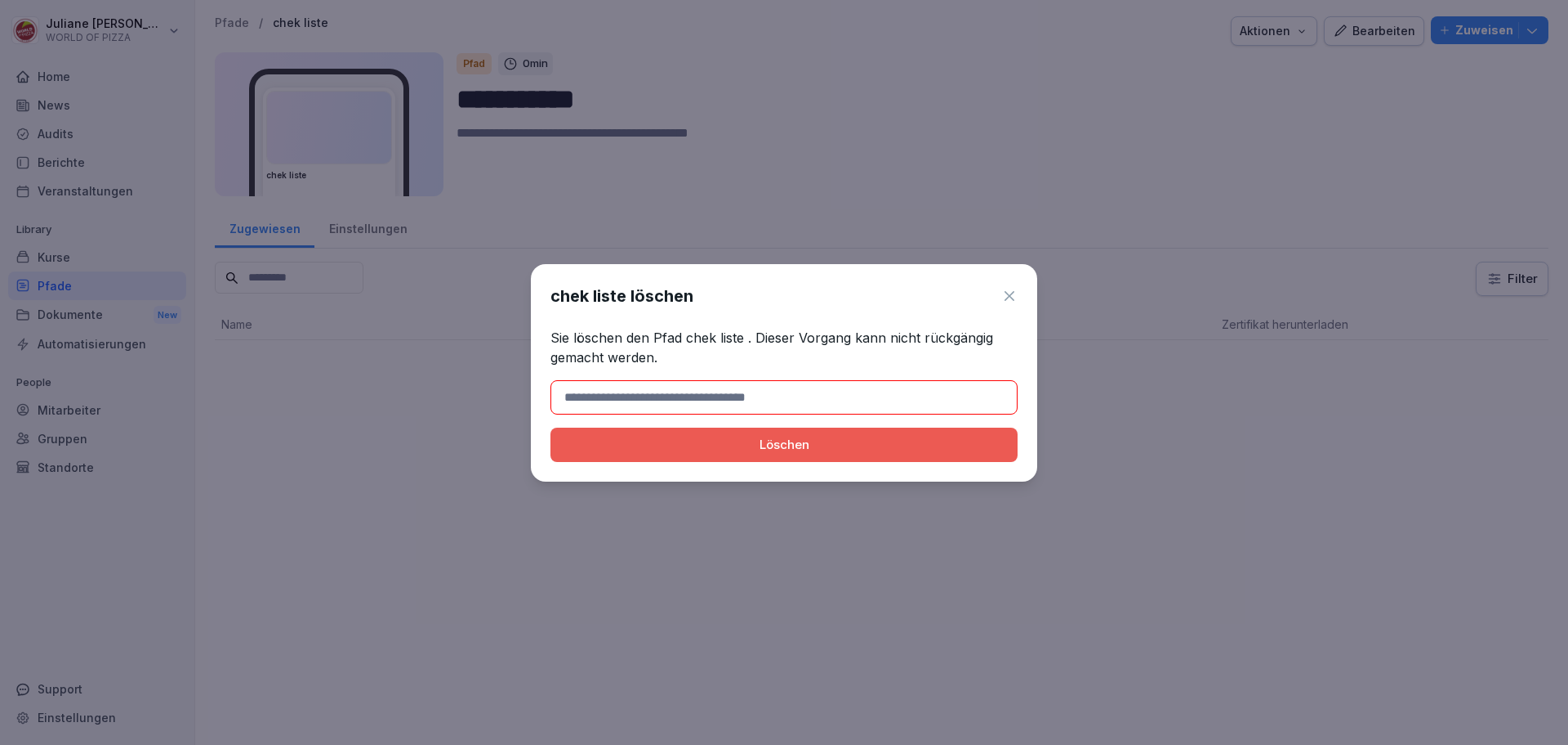
click at [602, 406] on input at bounding box center [784, 396] width 468 height 34
paste input "**********"
click at [790, 440] on div "Löschen" at bounding box center [784, 445] width 441 height 18
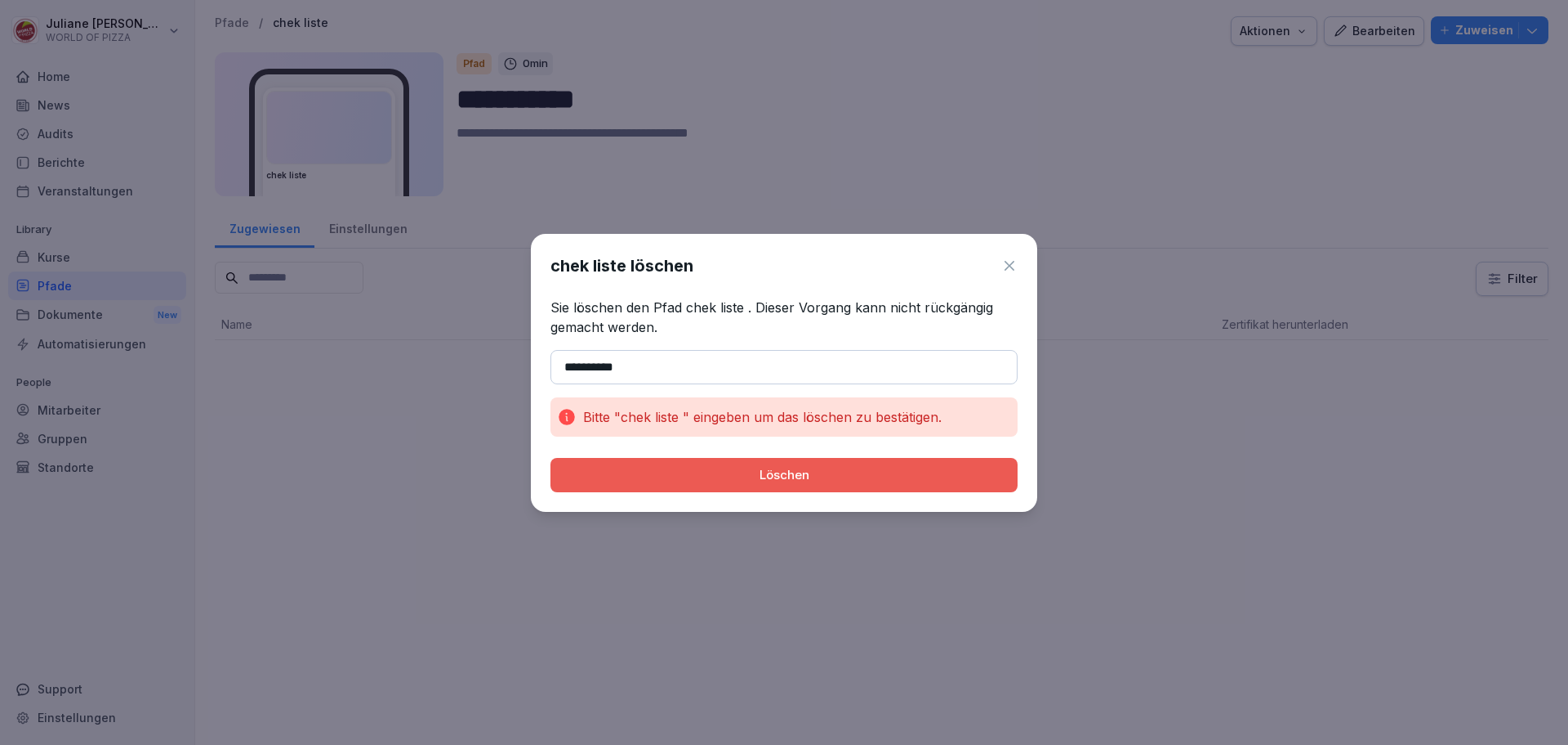
click at [630, 358] on input "**********" at bounding box center [784, 366] width 468 height 34
click at [563, 363] on input "**********" at bounding box center [784, 366] width 468 height 34
click at [764, 473] on div "Löschen" at bounding box center [784, 475] width 441 height 18
click at [705, 365] on input "**********" at bounding box center [784, 366] width 468 height 34
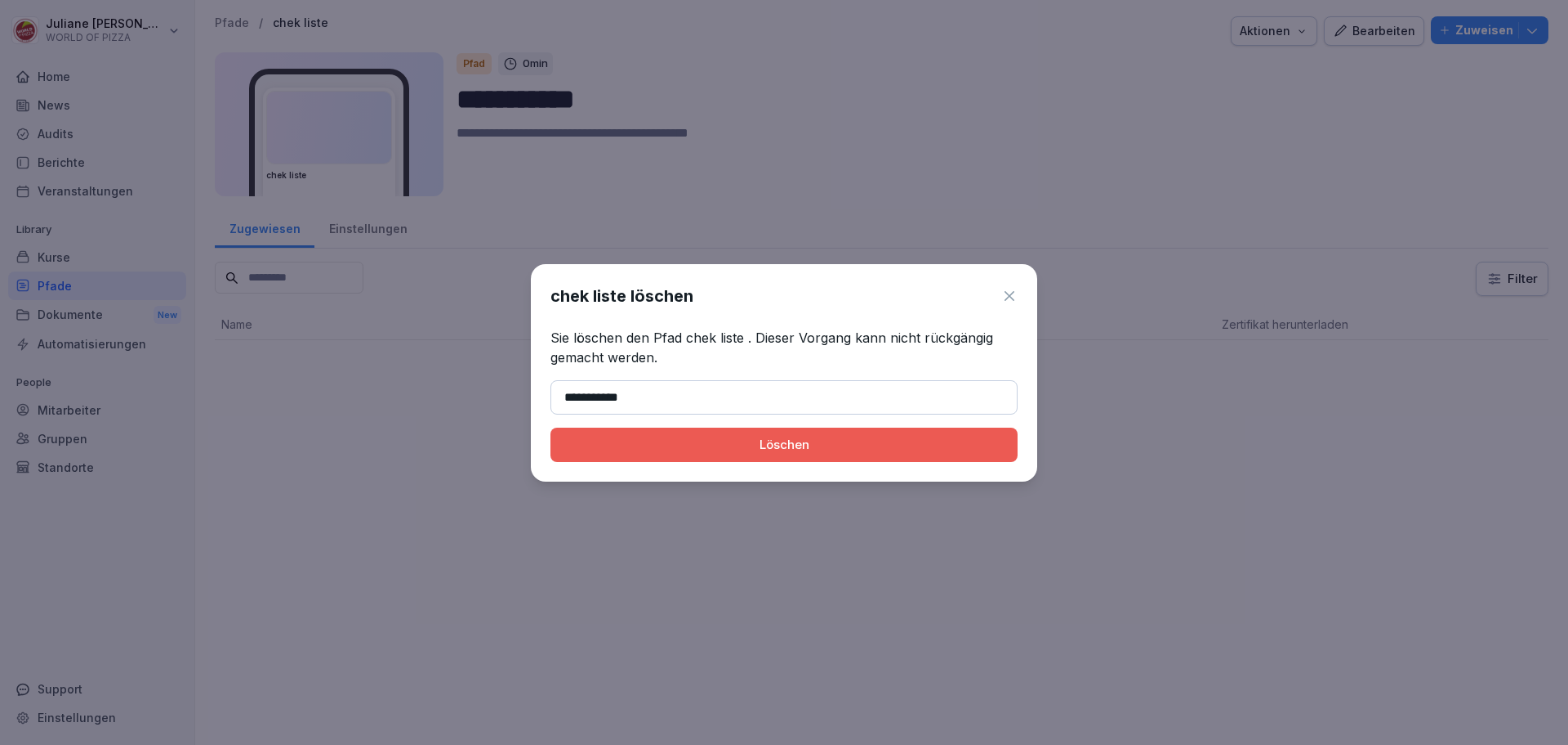
type input "**********"
click at [752, 450] on div "Löschen" at bounding box center [784, 445] width 441 height 18
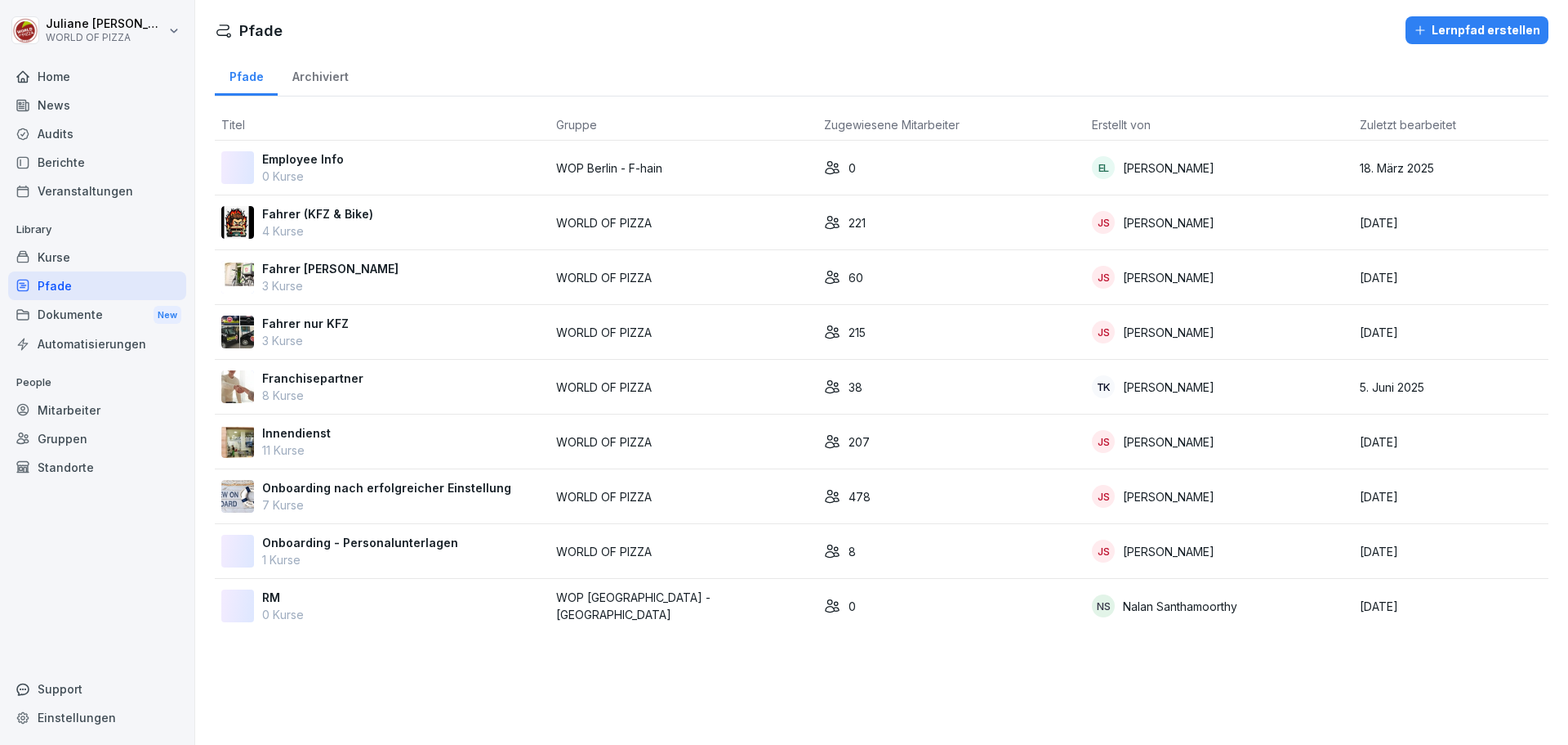
click at [57, 157] on div "Berichte" at bounding box center [97, 161] width 178 height 28
click at [54, 159] on div "Berichte" at bounding box center [97, 161] width 178 height 28
click at [50, 138] on div "Audits" at bounding box center [97, 133] width 178 height 28
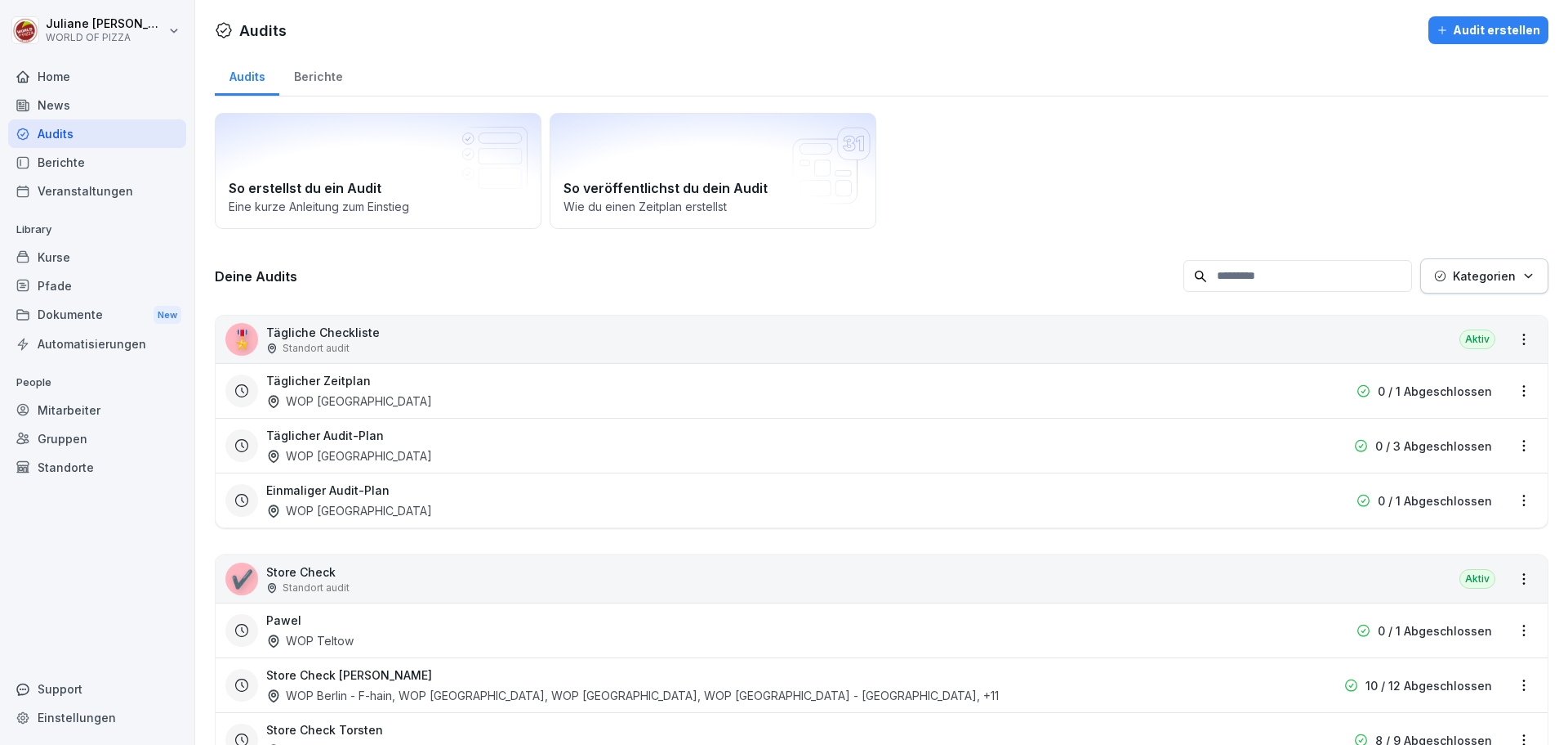
click at [50, 138] on div "Audits" at bounding box center [97, 133] width 178 height 28
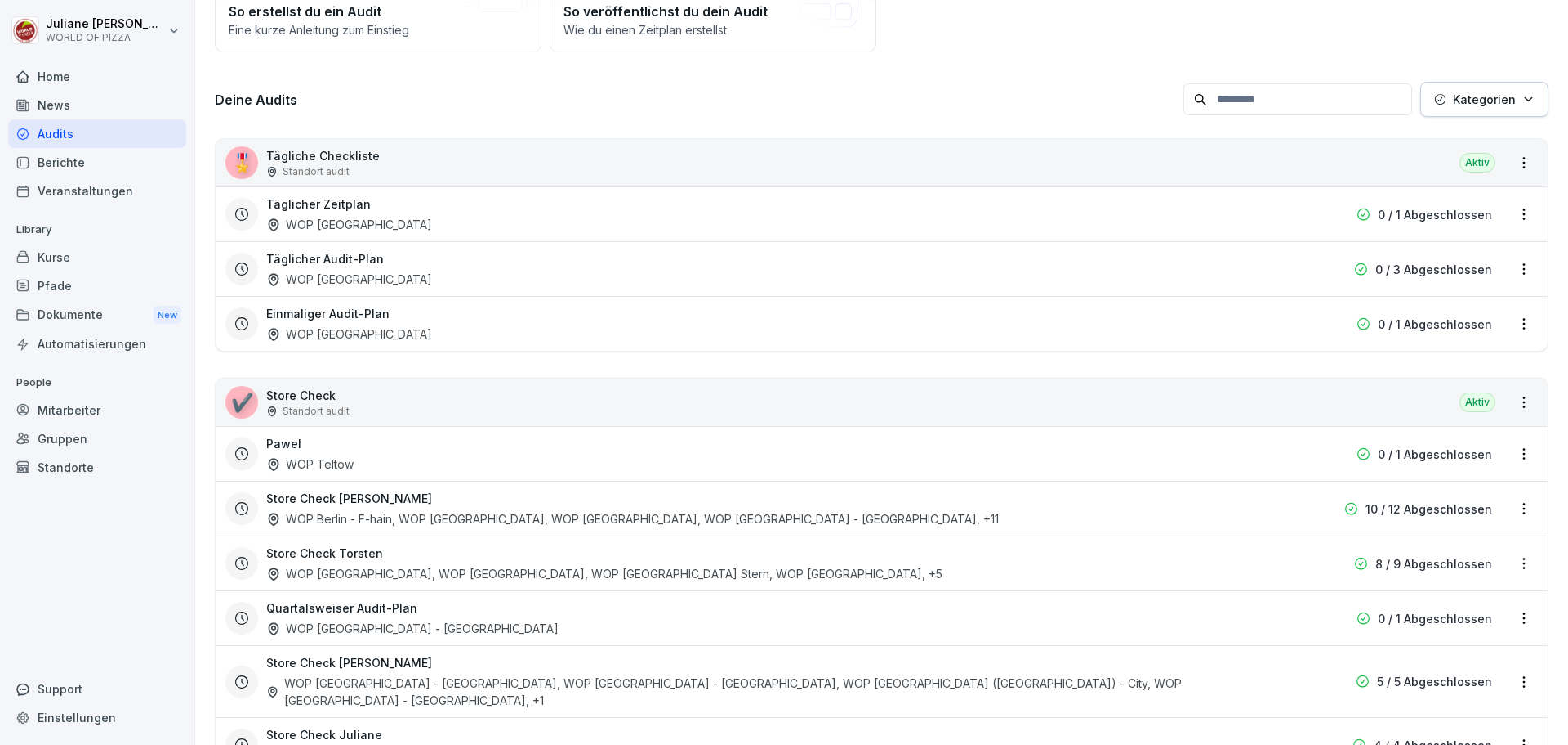
scroll to position [239, 0]
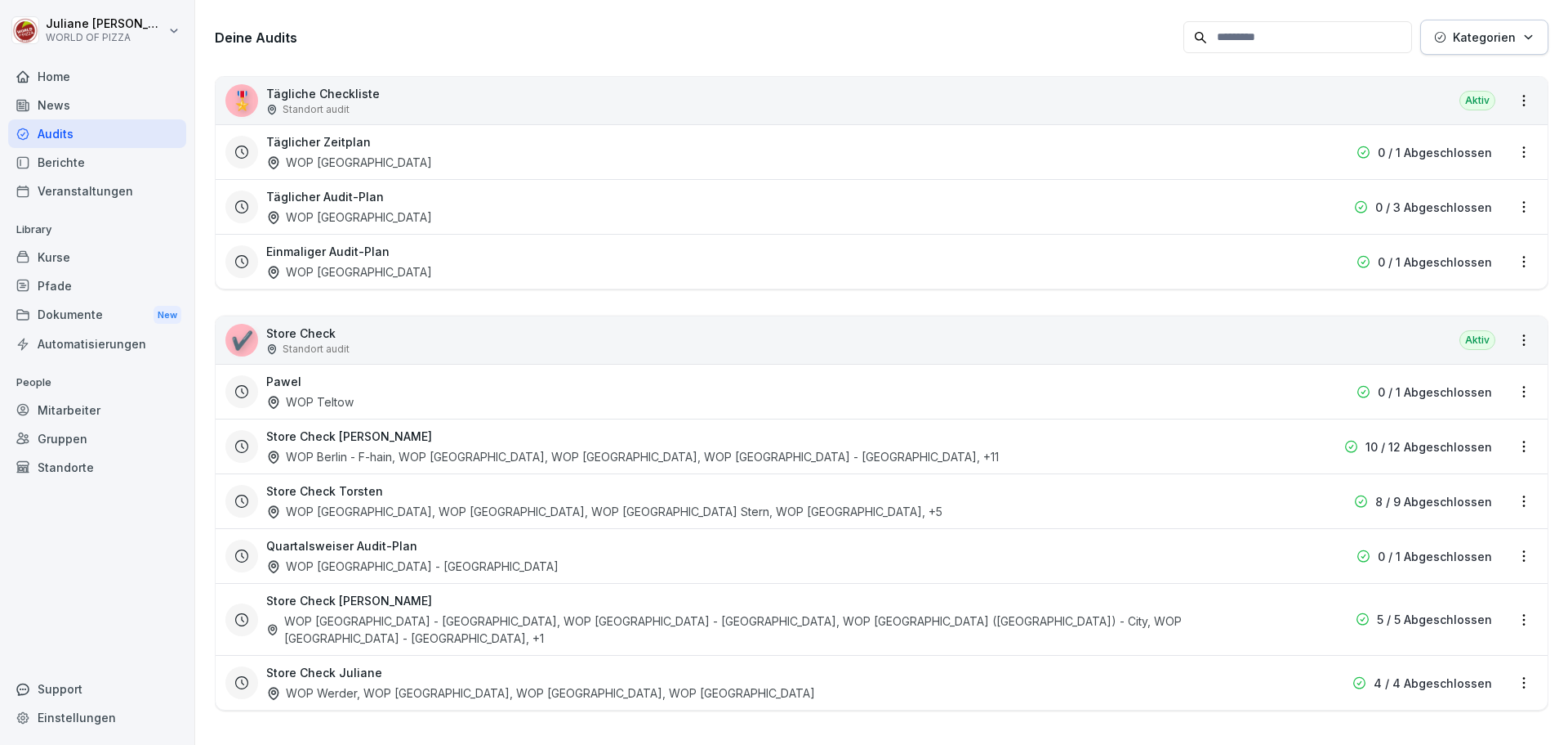
click at [83, 356] on div "Automatisierungen" at bounding box center [97, 343] width 178 height 28
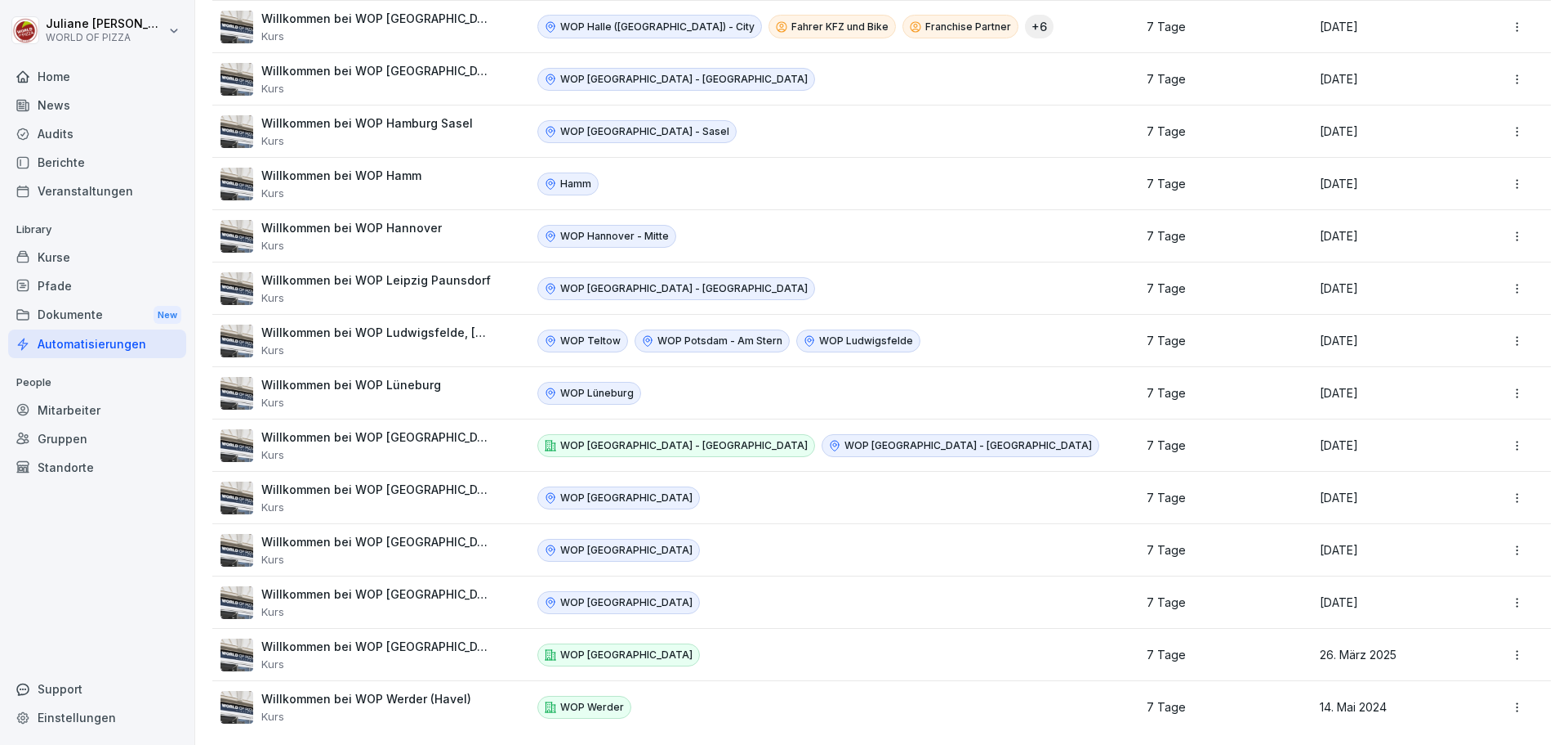
scroll to position [1463, 0]
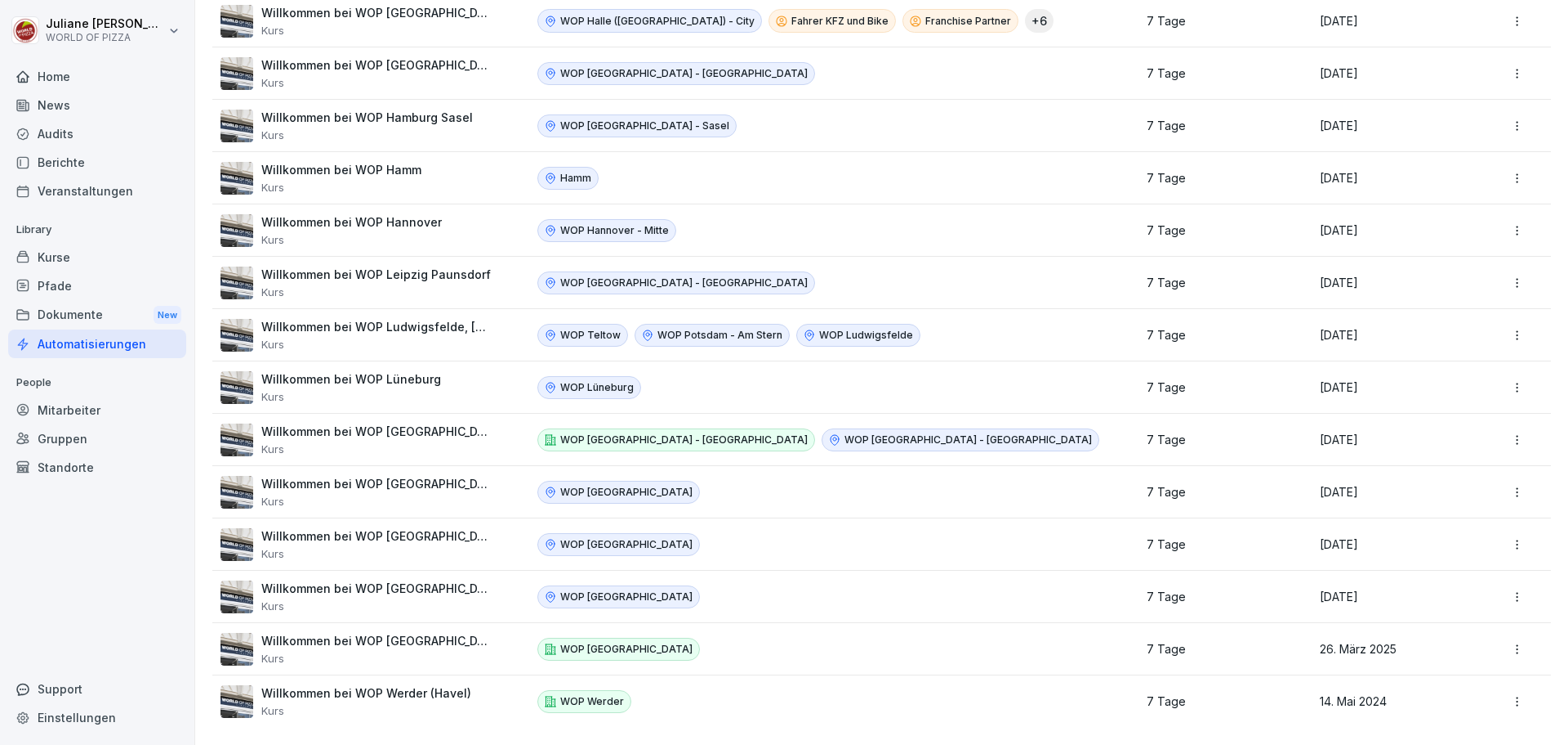
click at [44, 475] on div "Standorte" at bounding box center [97, 467] width 178 height 28
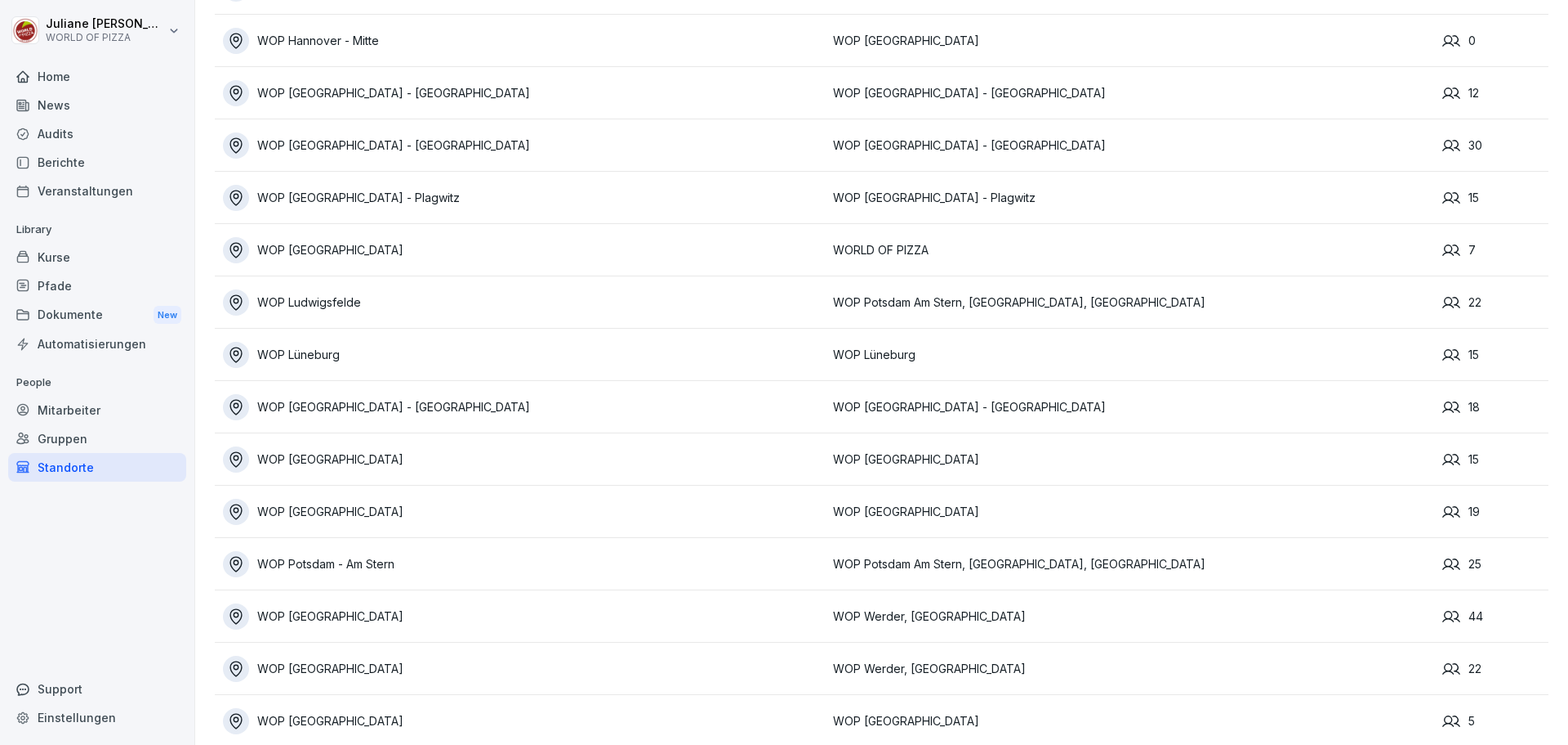
scroll to position [1092, 0]
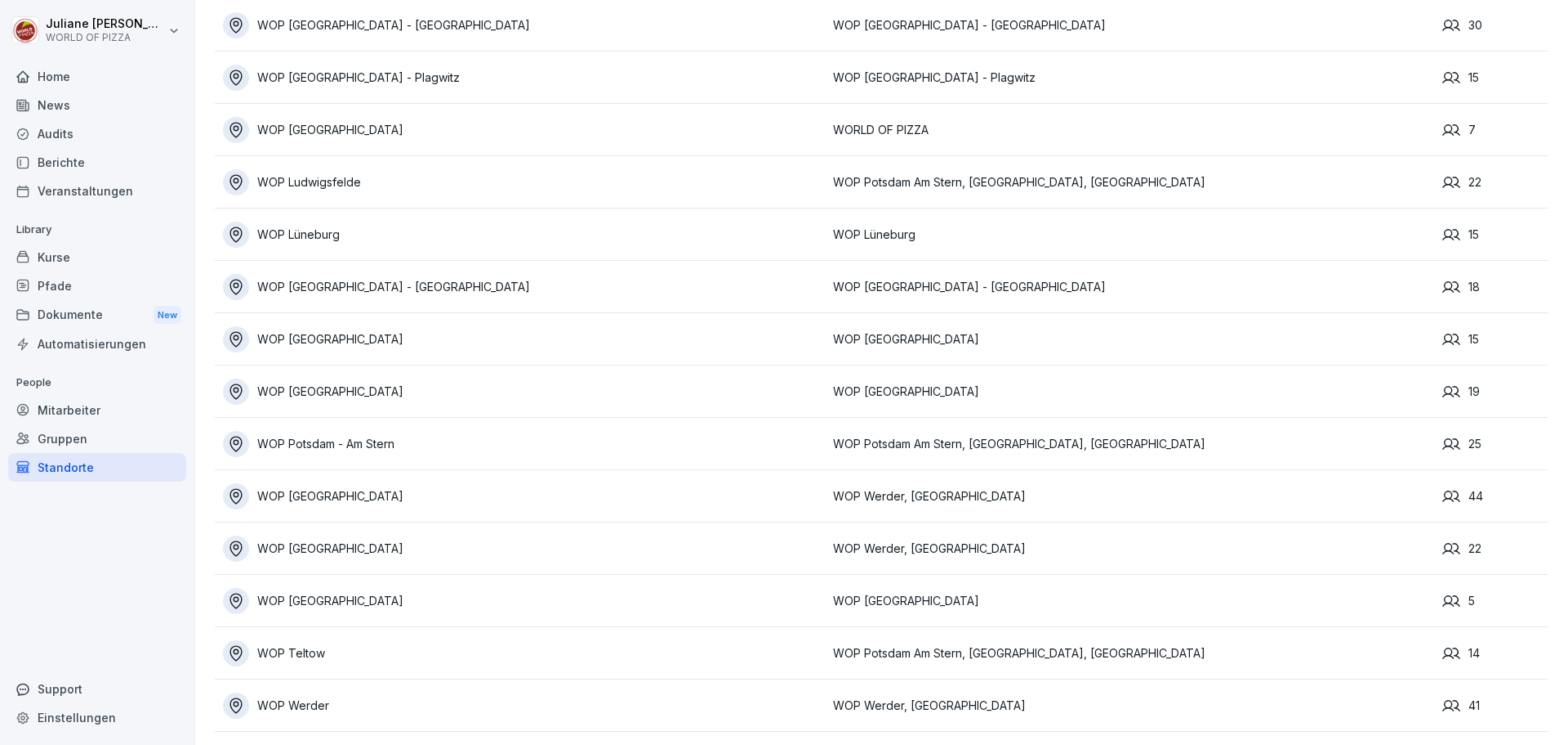
click at [1012, 579] on td "WOP [GEOGRAPHIC_DATA]" at bounding box center [1130, 600] width 610 height 52
click at [363, 593] on div "WOP [GEOGRAPHIC_DATA]" at bounding box center [524, 600] width 602 height 27
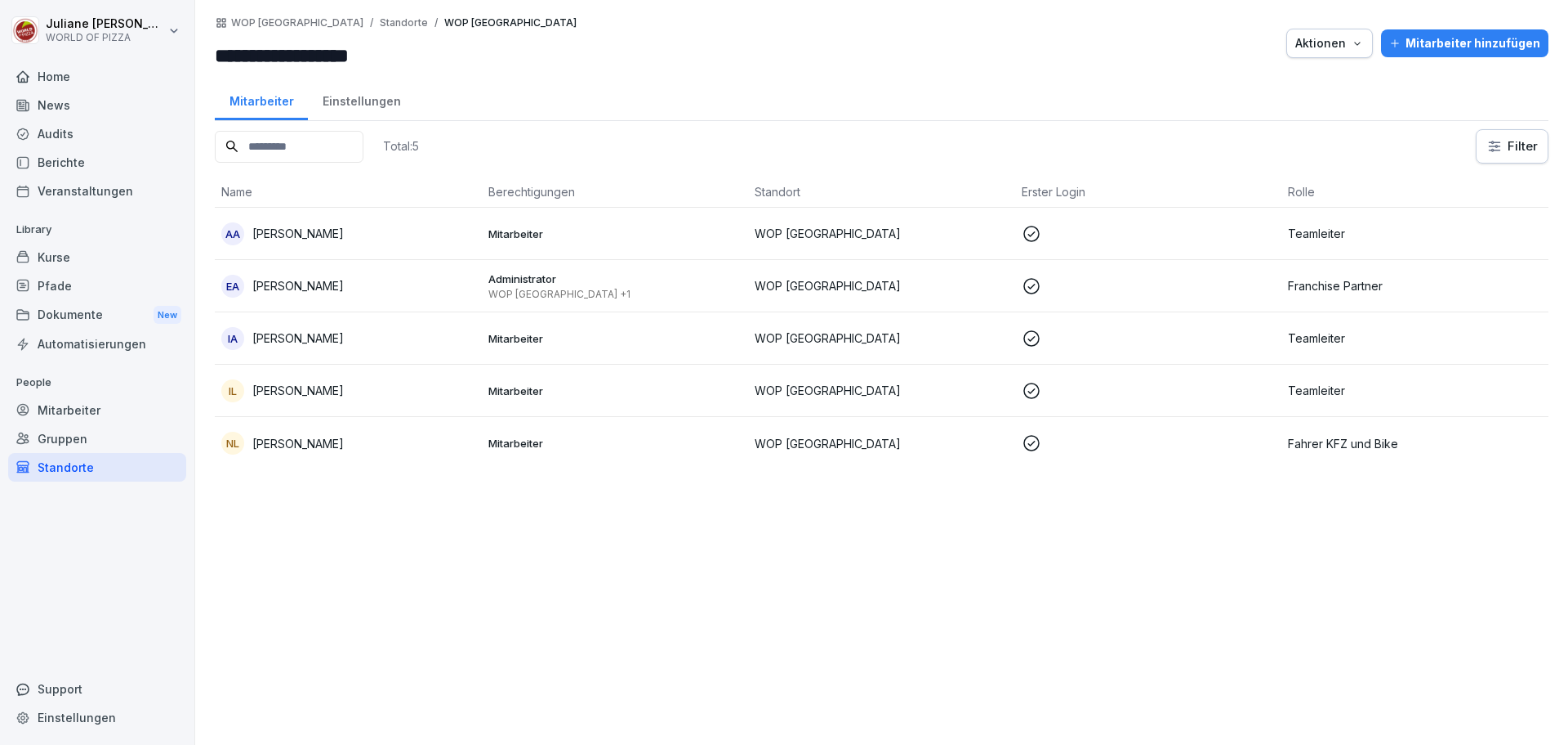
click at [77, 439] on div "Gruppen" at bounding box center [97, 438] width 178 height 28
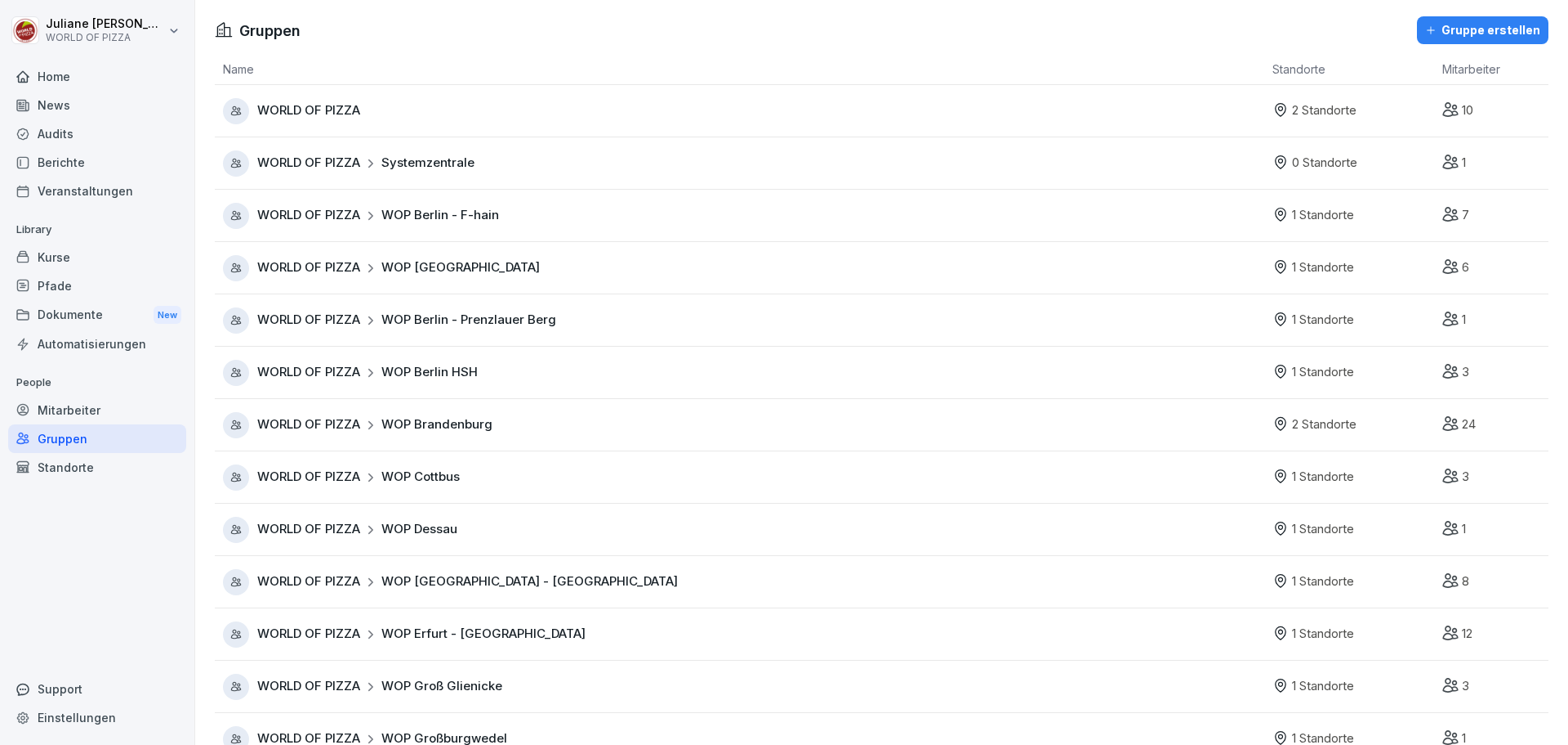
click at [479, 120] on div "WORLD OF PIZZA" at bounding box center [744, 111] width 1042 height 27
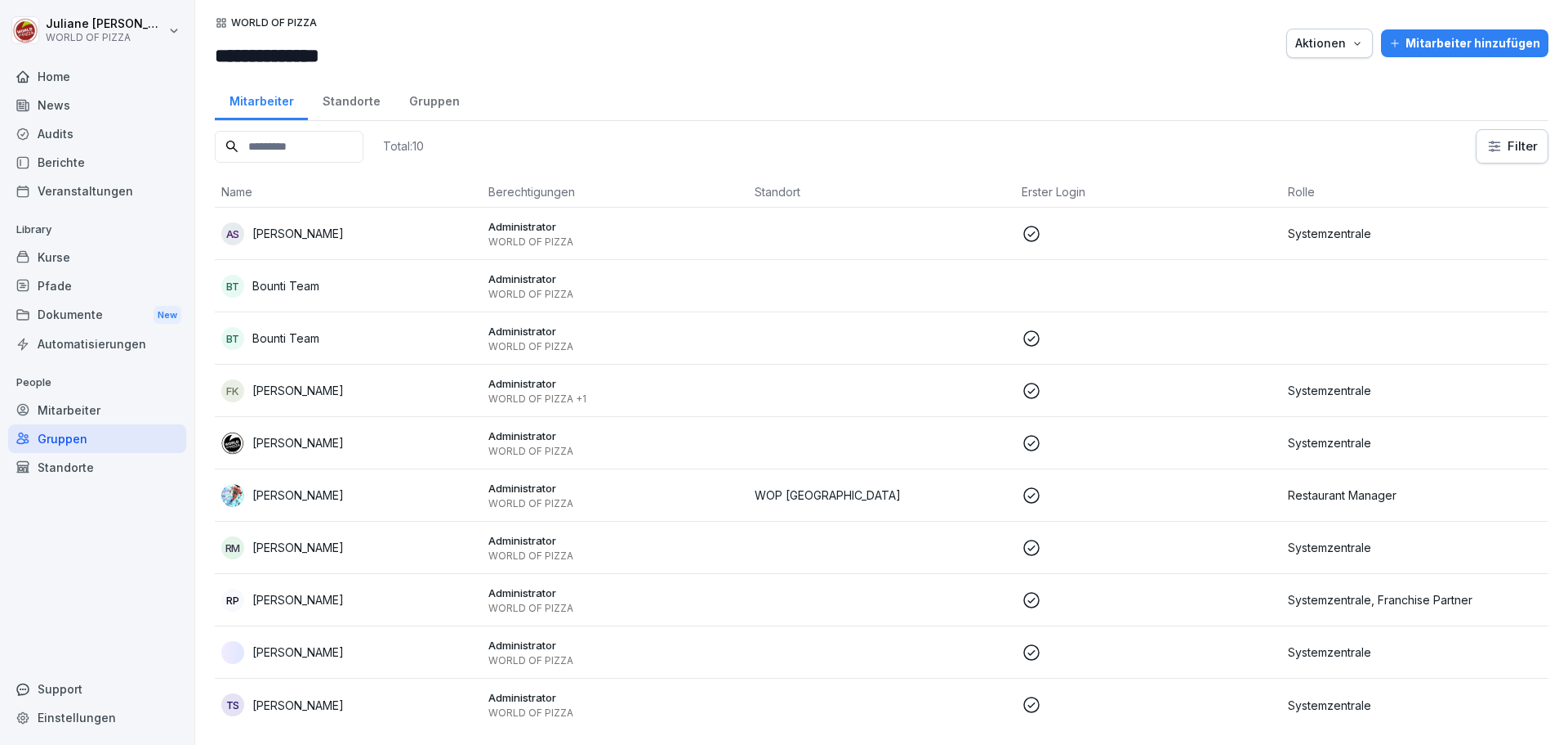
click at [352, 95] on div "Standorte" at bounding box center [351, 99] width 86 height 41
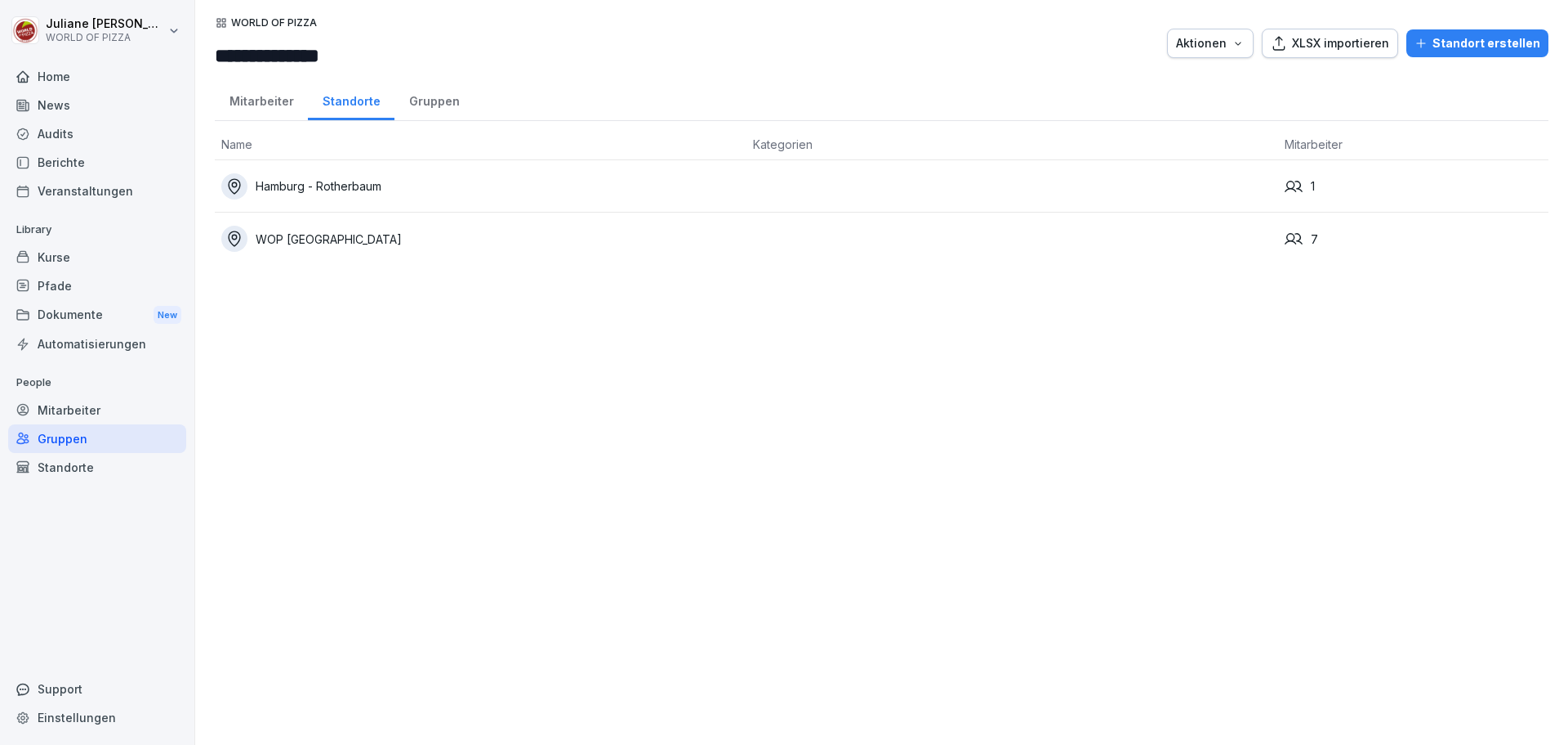
click at [359, 186] on div "Hamburg - Rotherbaum" at bounding box center [480, 186] width 519 height 27
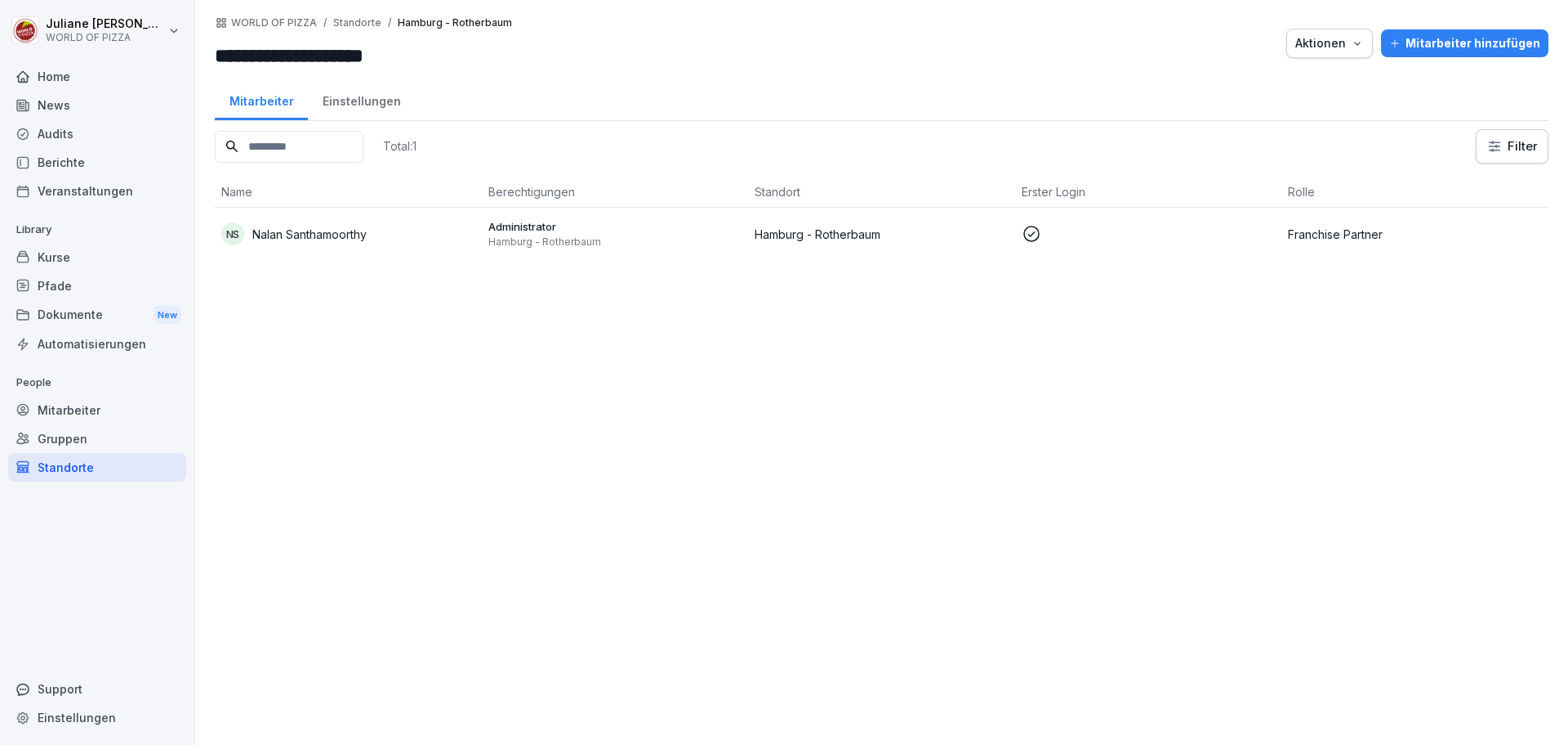
click at [1310, 228] on p "Franchise Partner" at bounding box center [1415, 234] width 254 height 17
click at [352, 23] on p "Standorte" at bounding box center [357, 23] width 49 height 11
click at [250, 18] on p "WORLD OF PIZZA" at bounding box center [274, 23] width 86 height 11
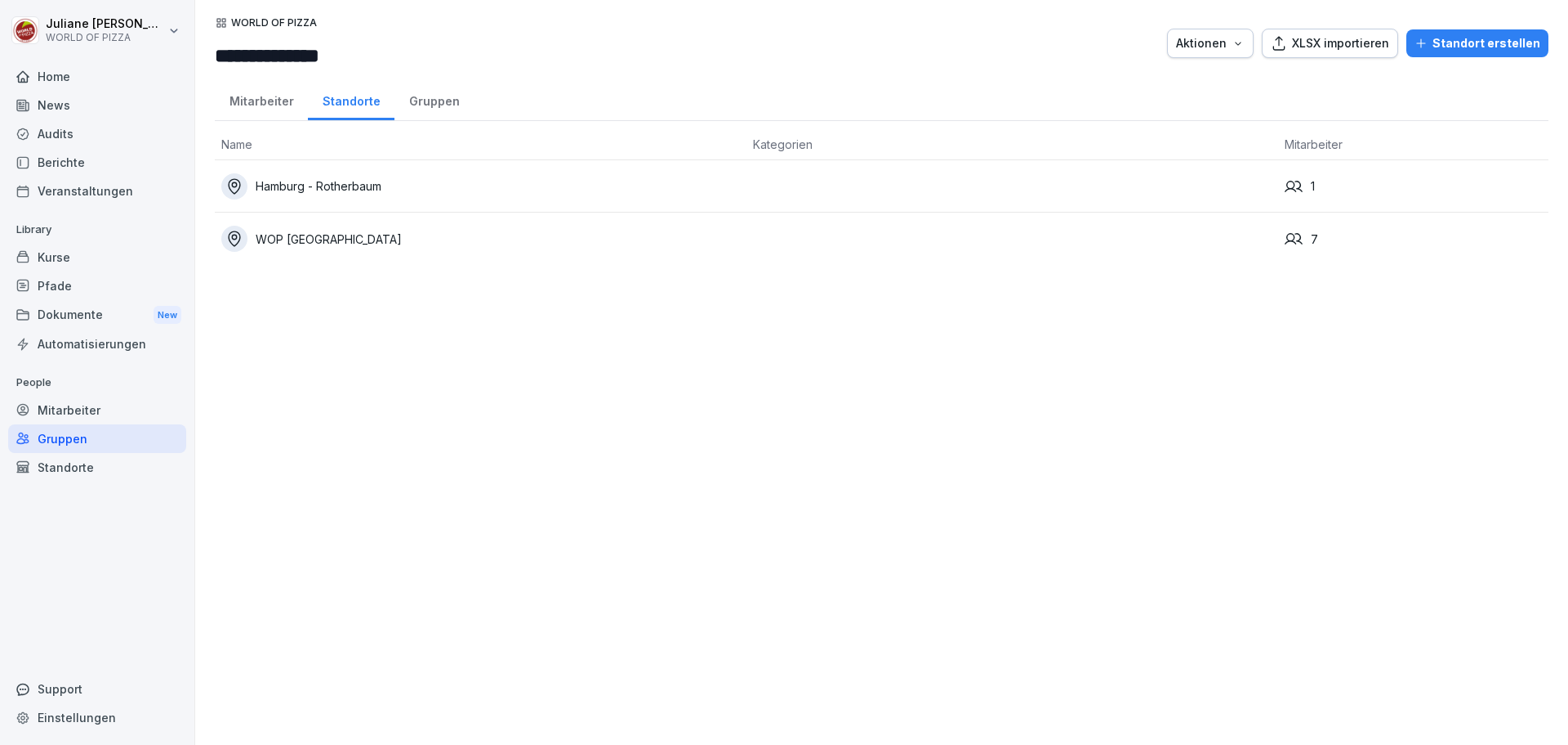
click at [251, 96] on div "Mitarbeiter" at bounding box center [261, 99] width 94 height 41
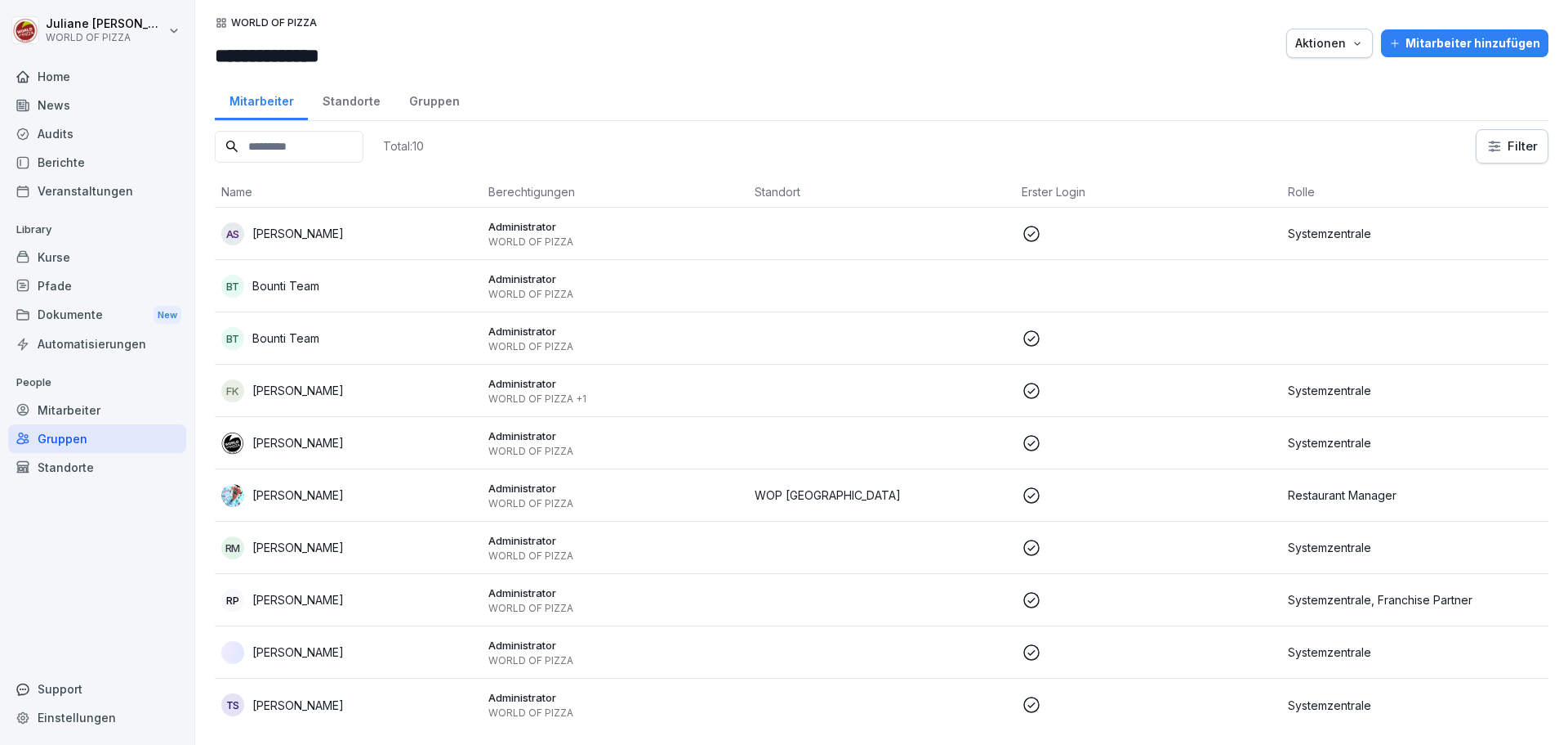
click at [67, 466] on div "Standorte" at bounding box center [97, 467] width 178 height 28
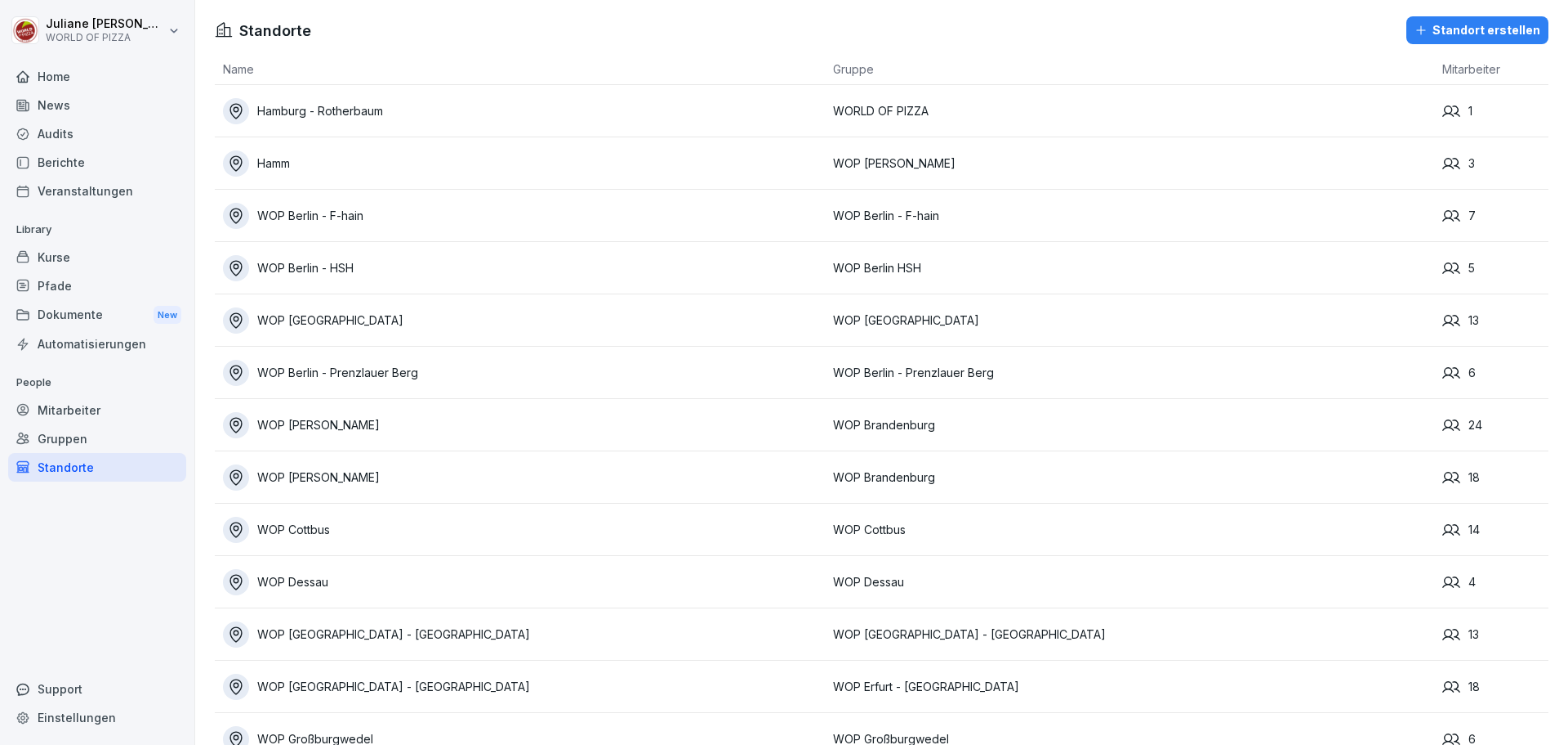
click at [48, 87] on div "Home" at bounding box center [97, 76] width 178 height 28
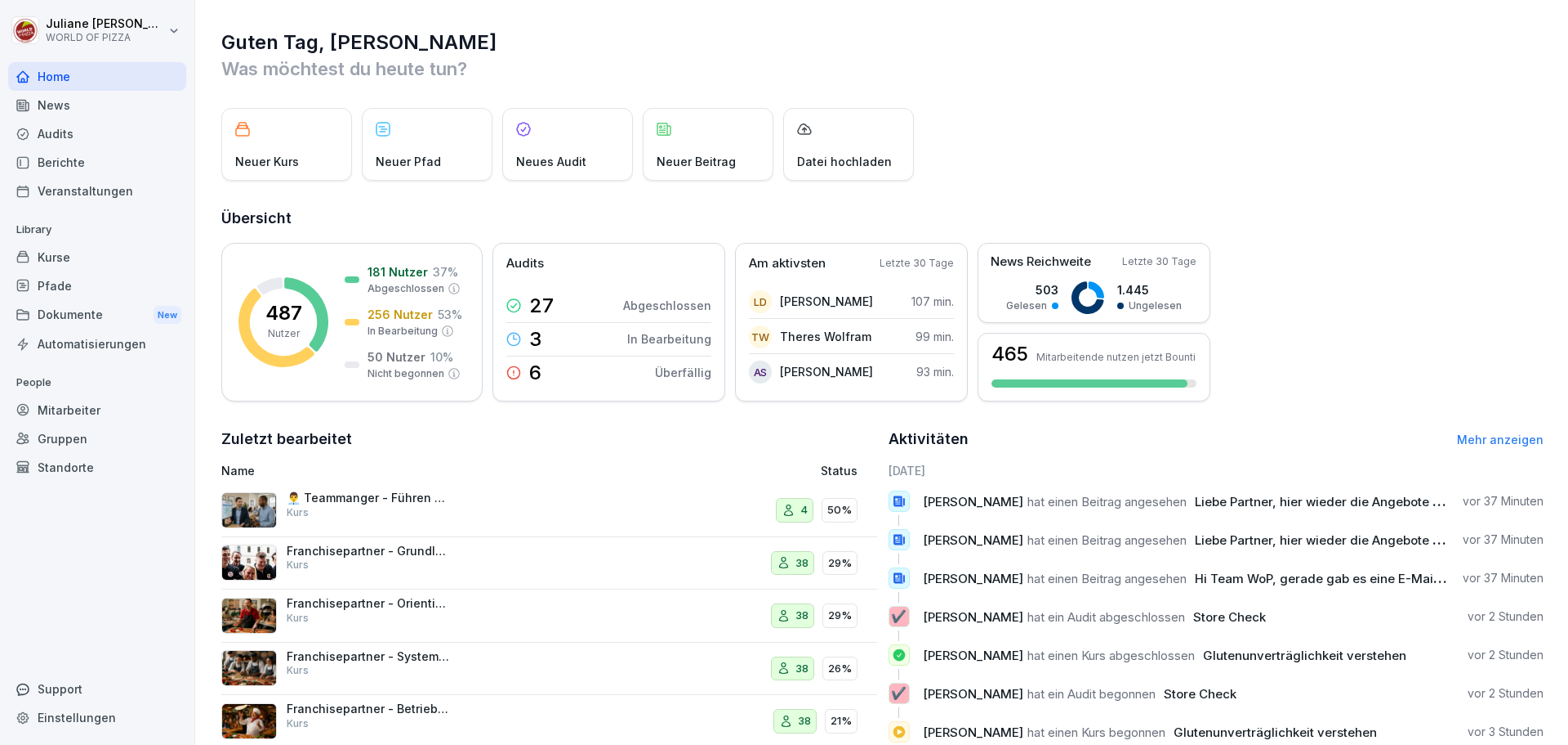
click at [51, 137] on div "Audits" at bounding box center [97, 133] width 178 height 28
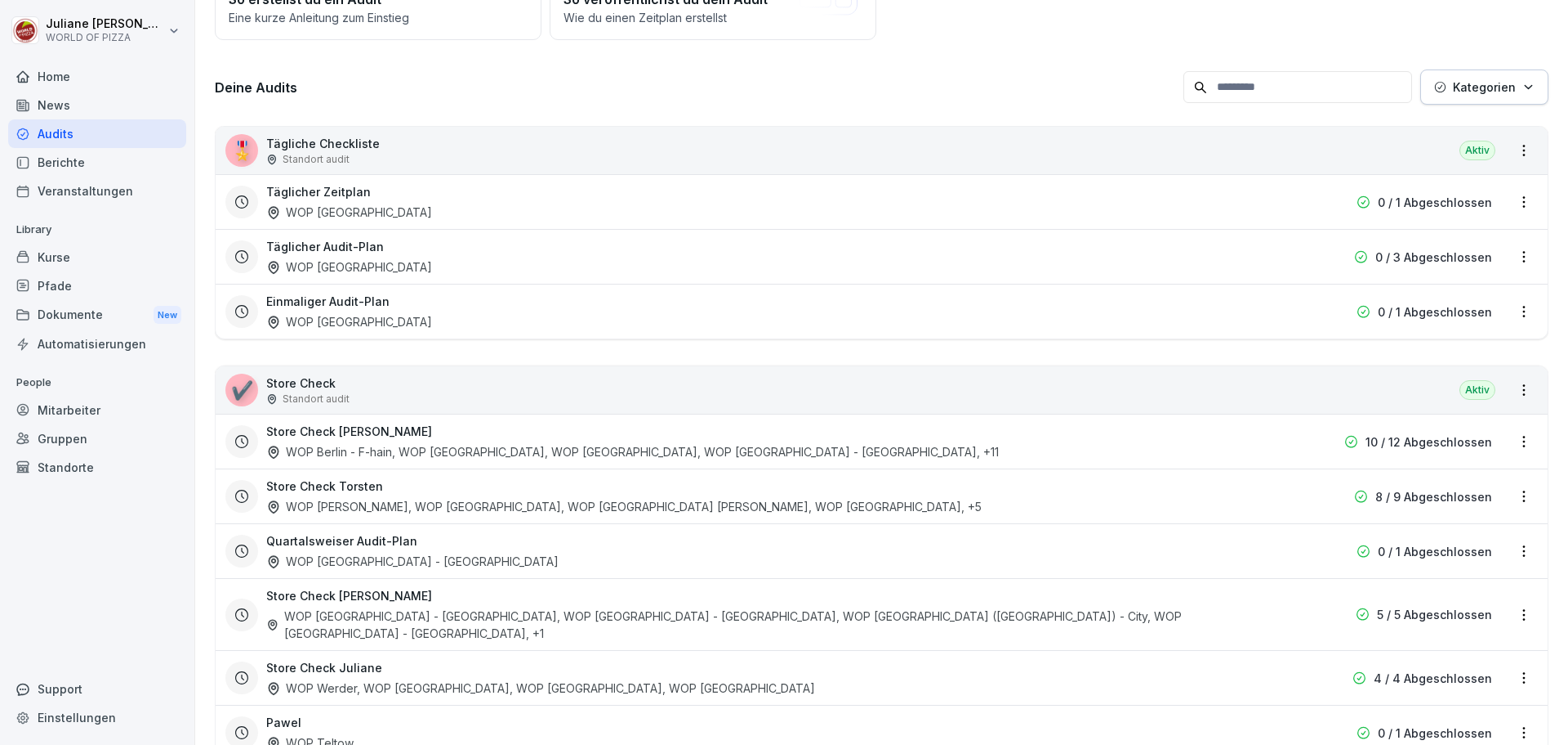
scroll to position [239, 0]
